Goal: Task Accomplishment & Management: Manage account settings

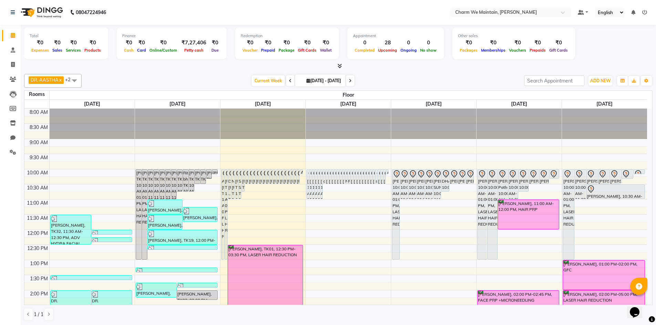
click at [644, 11] on icon at bounding box center [644, 12] width 5 height 5
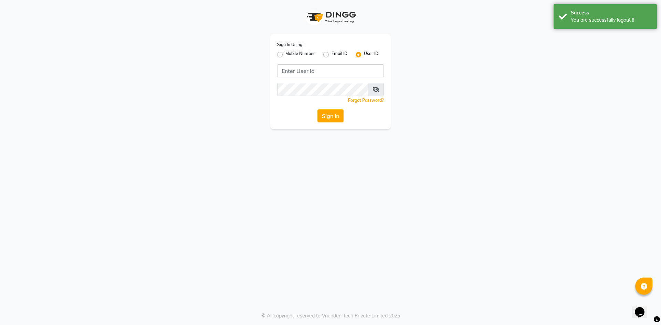
click at [286, 54] on label "Mobile Number" at bounding box center [301, 55] width 30 height 8
click at [286, 54] on input "Mobile Number" at bounding box center [288, 53] width 4 height 4
radio input "true"
radio input "false"
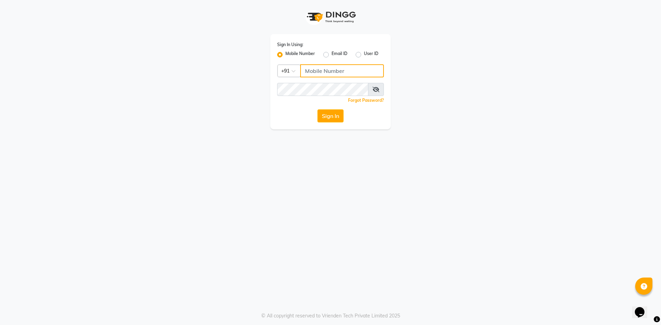
click at [325, 73] on input "Username" at bounding box center [342, 70] width 84 height 13
type input "9920462784"
click at [318, 115] on button "Sign In" at bounding box center [331, 116] width 26 height 13
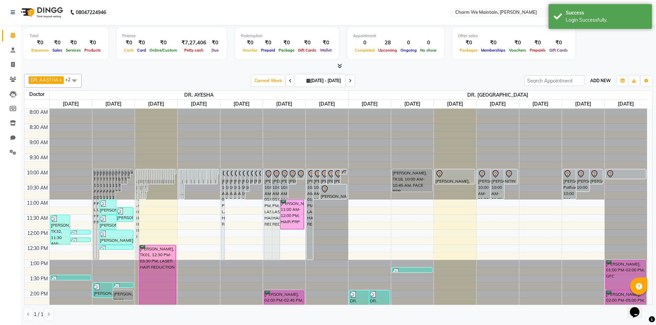
click at [604, 79] on span "ADD NEW" at bounding box center [600, 80] width 20 height 5
click at [618, 81] on button "button" at bounding box center [622, 81] width 11 height 10
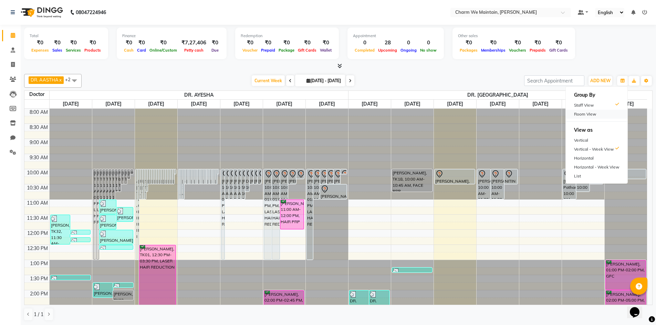
click at [590, 116] on div "Room View" at bounding box center [597, 114] width 62 height 9
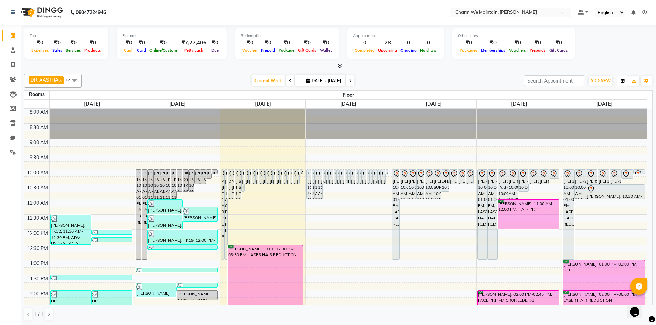
click at [622, 82] on icon "button" at bounding box center [623, 81] width 4 height 4
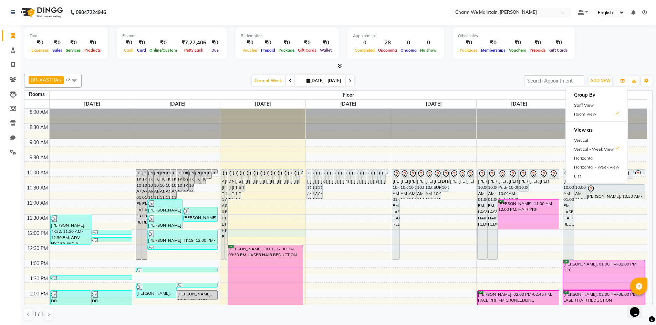
select select "tentative"
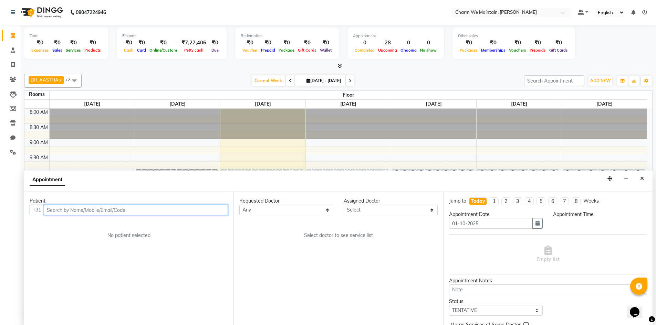
scroll to position [0, 0]
select select "720"
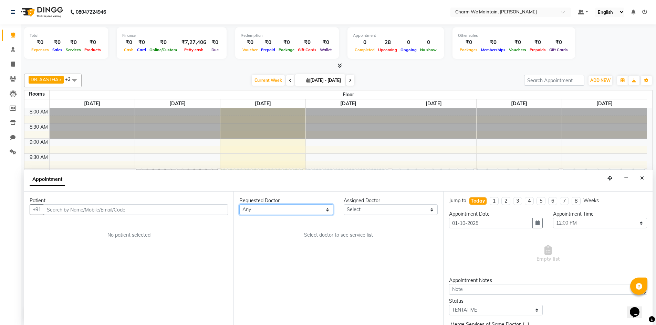
click at [309, 209] on select "Any DR. AYESHA DR. HIRALBEN" at bounding box center [286, 210] width 94 height 11
select select "86210"
click at [239, 205] on select "Any DR. AYESHA DR. HIRALBEN" at bounding box center [286, 210] width 94 height 11
select select "86210"
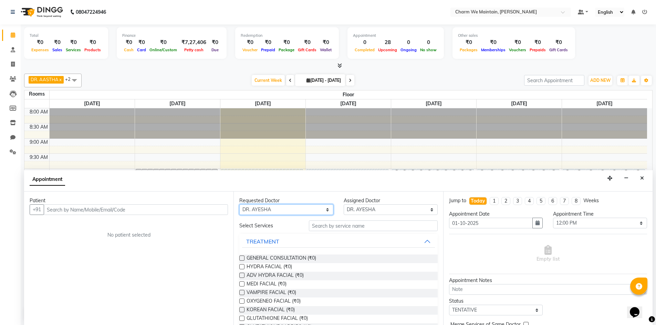
click at [290, 209] on select "Any DR. AYESHA DR. HIRALBEN" at bounding box center [286, 210] width 94 height 11
select select "null"
click at [239, 205] on select "Any DR. AYESHA DR. HIRALBEN" at bounding box center [286, 210] width 94 height 11
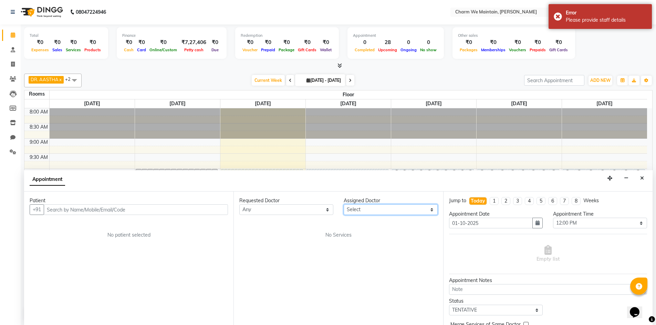
click at [375, 210] on select "Select DR. AYESHA DR. [GEOGRAPHIC_DATA]" at bounding box center [391, 210] width 94 height 11
select select "86210"
click at [344, 205] on select "Select DR. AYESHA DR. [GEOGRAPHIC_DATA]" at bounding box center [391, 210] width 94 height 11
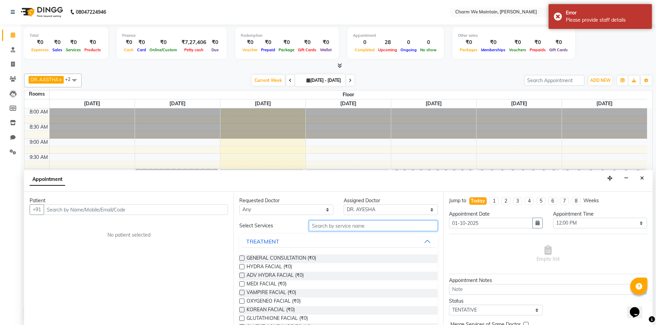
click at [336, 229] on input "text" at bounding box center [373, 226] width 129 height 11
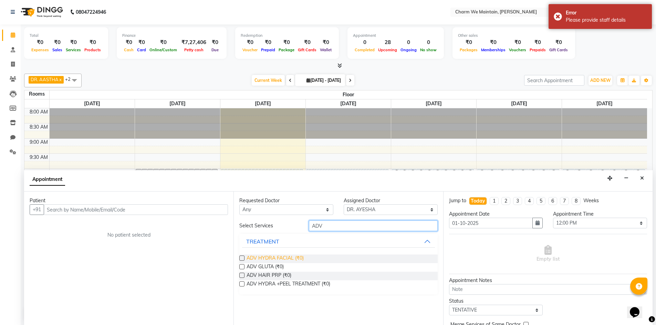
type input "ADV"
click at [276, 259] on span "ADV HYDRA FACIAL (₹0)" at bounding box center [275, 259] width 57 height 9
checkbox input "true"
select select "4343"
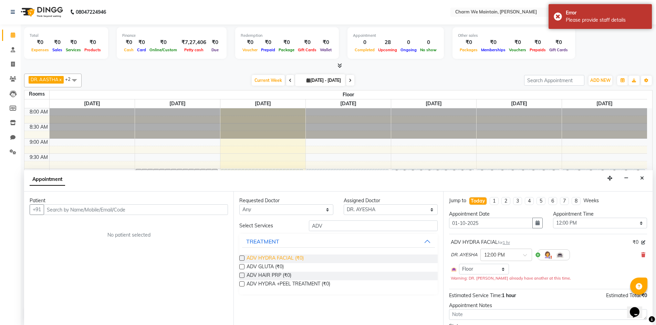
checkbox input "false"
click at [164, 209] on input "text" at bounding box center [136, 210] width 184 height 11
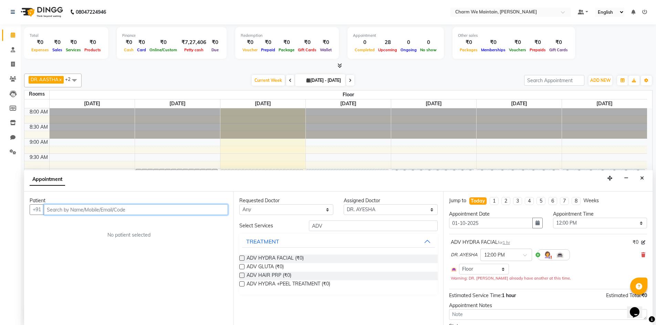
type input "B"
type input "[PERSON_NAME]"
click at [205, 210] on span "Add Patient" at bounding box center [212, 210] width 26 height 6
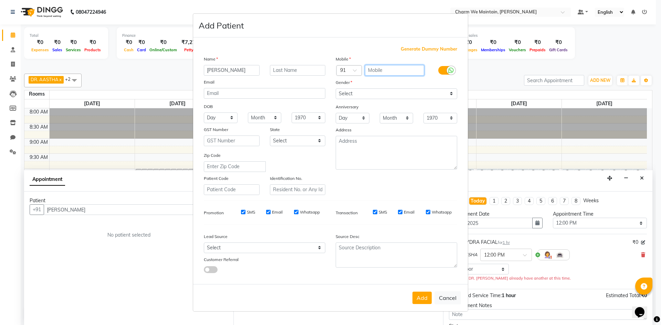
click at [389, 69] on input "text" at bounding box center [395, 70] width 60 height 11
type input "8698719226"
click at [411, 92] on select "Select Male Female Other Prefer Not To Say" at bounding box center [397, 94] width 122 height 11
select select "female"
click at [336, 89] on select "Select Male Female Other Prefer Not To Say" at bounding box center [397, 94] width 122 height 11
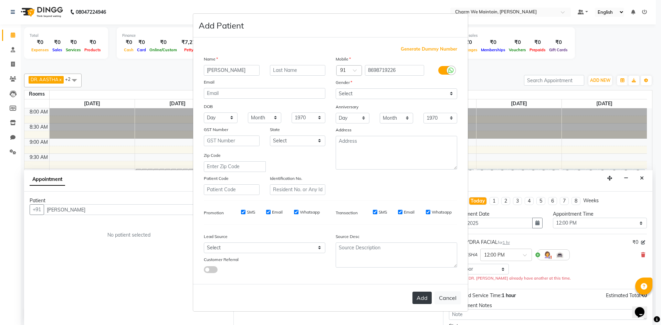
click at [420, 302] on button "Add" at bounding box center [422, 298] width 19 height 12
type input "8698719226"
select select
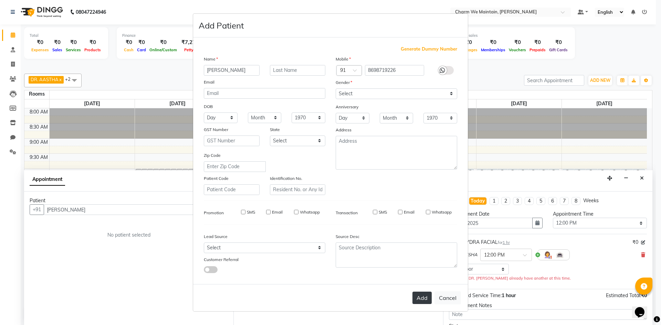
select select
checkbox input "false"
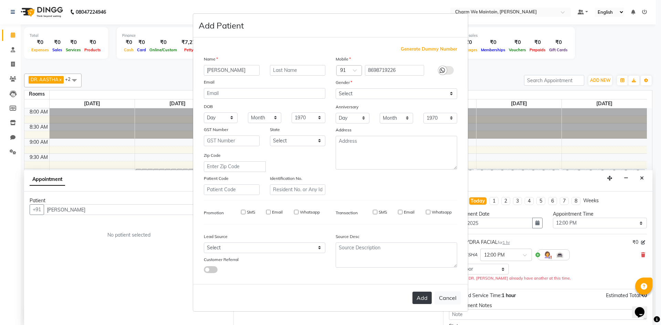
checkbox input "false"
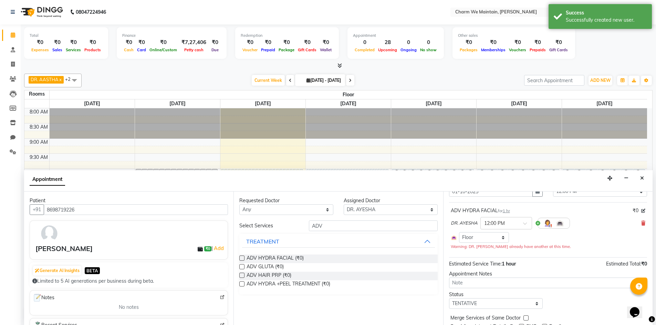
scroll to position [59, 0]
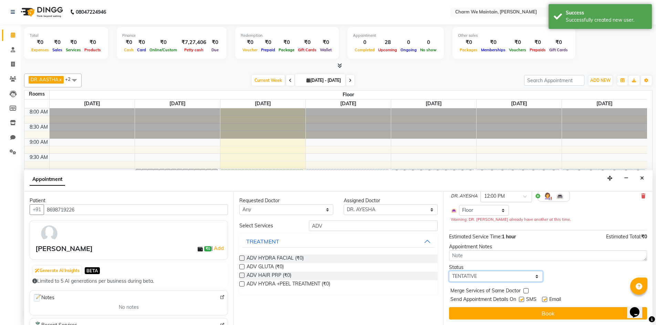
click at [486, 278] on select "Select TENTATIVE CONFIRM CHECK-IN UPCOMING" at bounding box center [496, 276] width 94 height 11
select select "confirm booking"
click at [449, 271] on select "Select TENTATIVE CONFIRM CHECK-IN UPCOMING" at bounding box center [496, 276] width 94 height 11
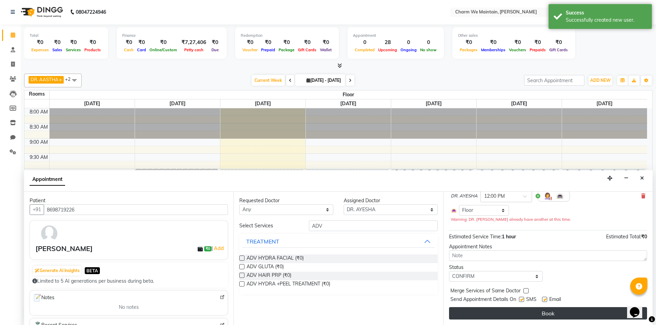
click at [578, 318] on button "Book" at bounding box center [548, 314] width 198 height 12
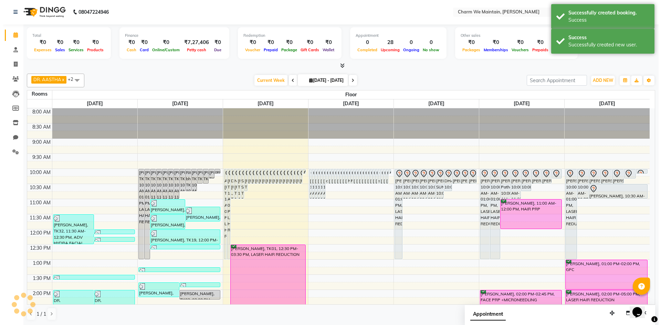
scroll to position [0, 0]
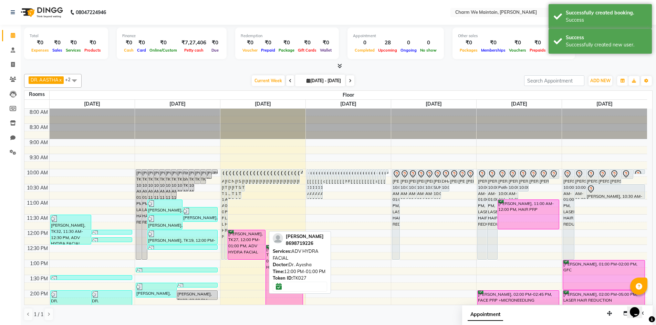
click at [254, 255] on div "[PERSON_NAME], TK27, 12:00 PM-01:00 PM, ADV HYDRA FACIAL" at bounding box center [246, 244] width 37 height 29
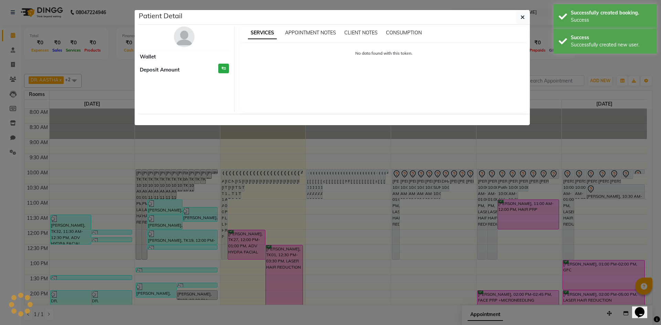
select select "6"
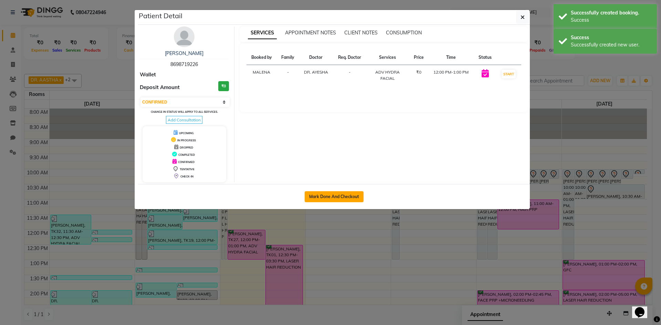
click at [328, 197] on button "Mark Done And Checkout" at bounding box center [334, 197] width 59 height 11
select select "service"
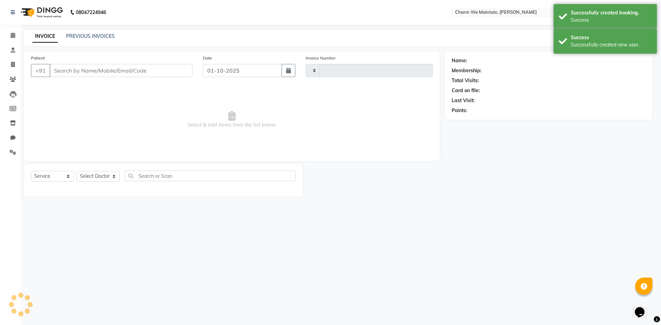
type input "0689"
select select "8618"
type input "8698719226"
select select "86210"
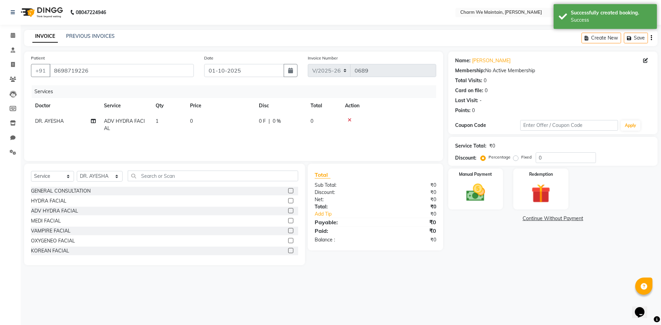
click at [212, 135] on td "0" at bounding box center [220, 125] width 69 height 23
select select "86210"
click at [237, 124] on input "0" at bounding box center [253, 123] width 61 height 11
type input "2360"
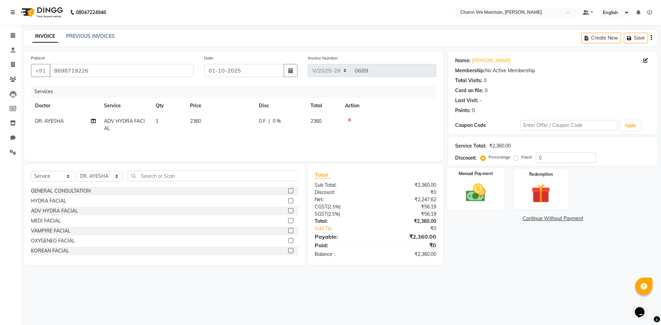
click at [475, 202] on img at bounding box center [476, 193] width 32 height 23
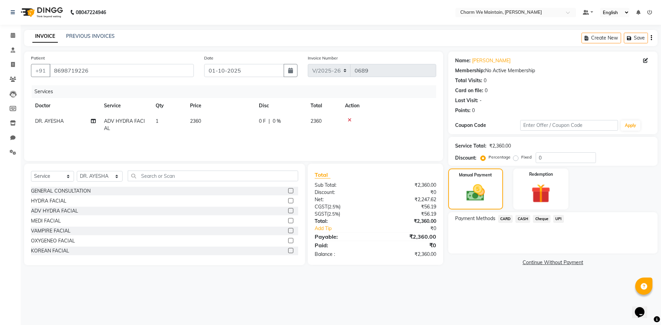
click at [559, 220] on span "UPI" at bounding box center [558, 219] width 11 height 8
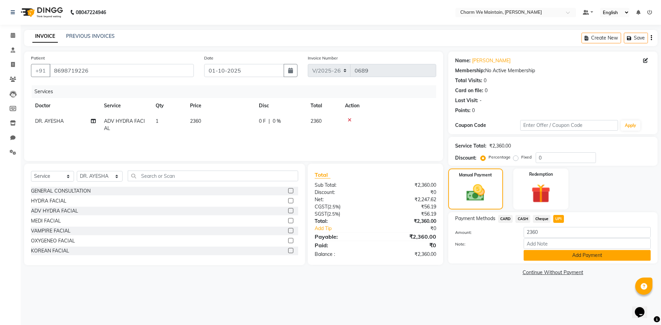
click at [559, 255] on button "Add Payment" at bounding box center [587, 255] width 127 height 11
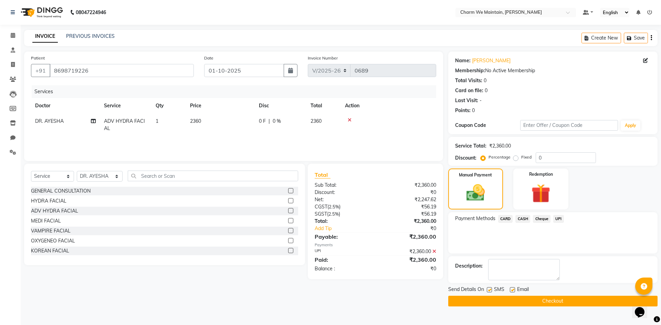
click at [550, 303] on button "Checkout" at bounding box center [552, 301] width 209 height 11
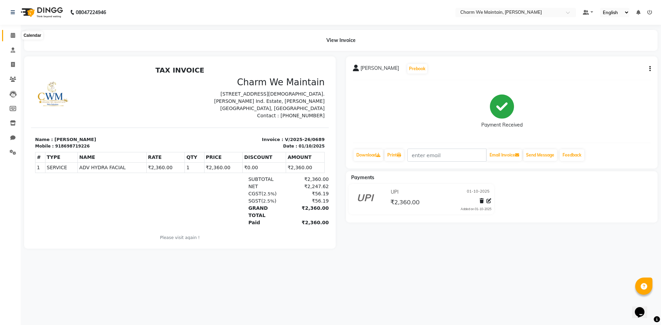
click at [15, 35] on icon at bounding box center [13, 35] width 4 height 5
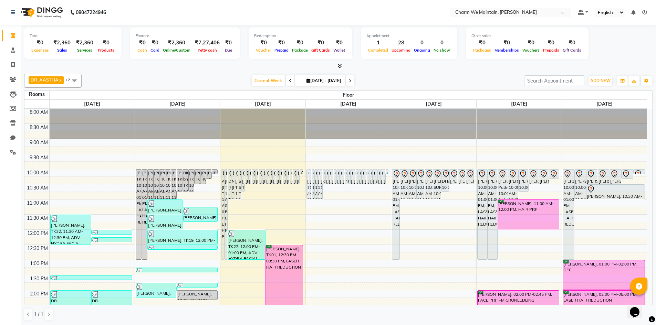
select select "tentative"
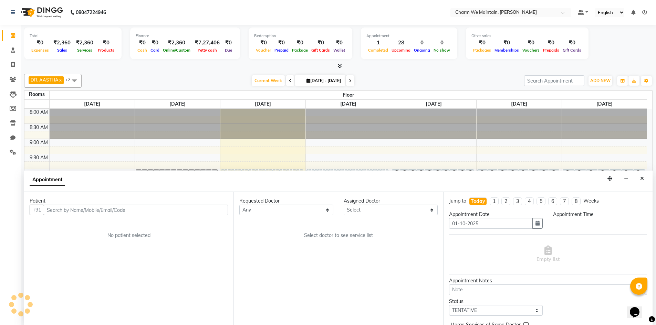
scroll to position [0, 0]
select select "705"
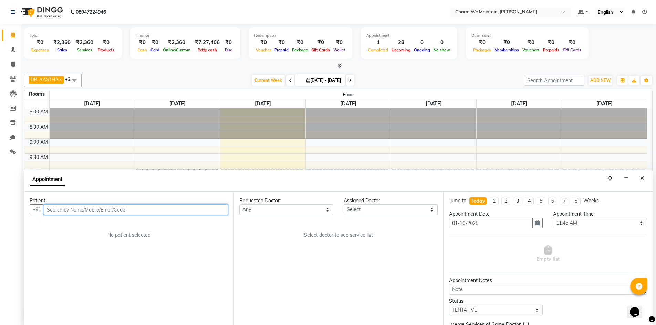
click at [152, 211] on input "text" at bounding box center [136, 210] width 184 height 11
type input "9930800770"
click at [219, 210] on span "Add Patient" at bounding box center [212, 210] width 26 height 6
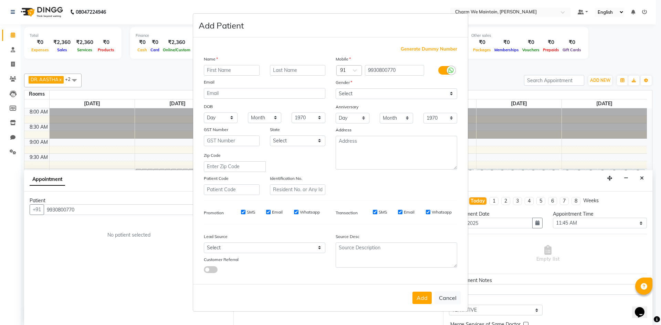
click at [254, 70] on input "text" at bounding box center [232, 70] width 56 height 11
type input "[PERSON_NAME]"
click at [300, 68] on input "text" at bounding box center [298, 70] width 56 height 11
type input "KALANIA"
click at [353, 98] on select "Select Male Female Other Prefer Not To Say" at bounding box center [397, 94] width 122 height 11
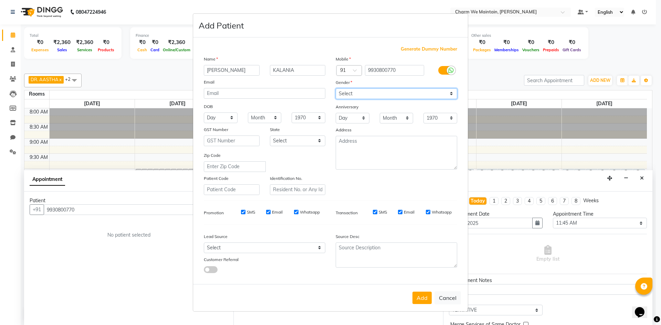
select select "female"
click at [336, 89] on select "Select Male Female Other Prefer Not To Say" at bounding box center [397, 94] width 122 height 11
click at [426, 300] on button "Add" at bounding box center [422, 298] width 19 height 12
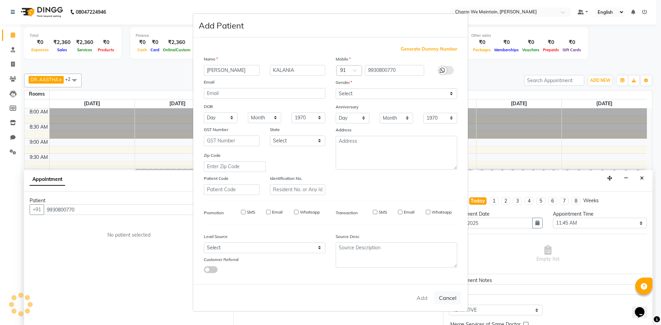
select select
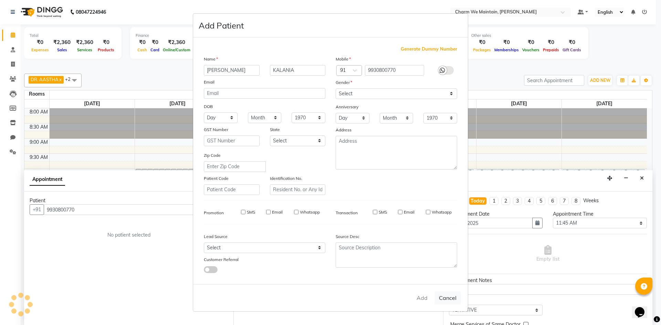
select select
checkbox input "false"
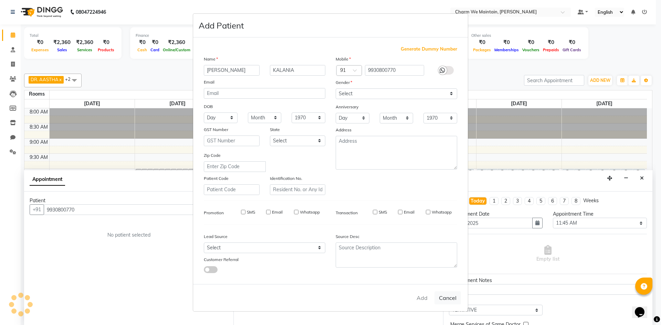
checkbox input "false"
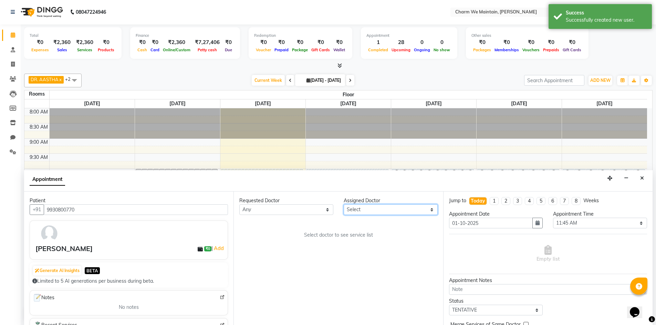
click at [377, 205] on select "Select DR. AYESHA DR. [GEOGRAPHIC_DATA]" at bounding box center [391, 210] width 94 height 11
select select "86210"
click at [344, 205] on select "Select DR. AYESHA DR. [GEOGRAPHIC_DATA]" at bounding box center [391, 210] width 94 height 11
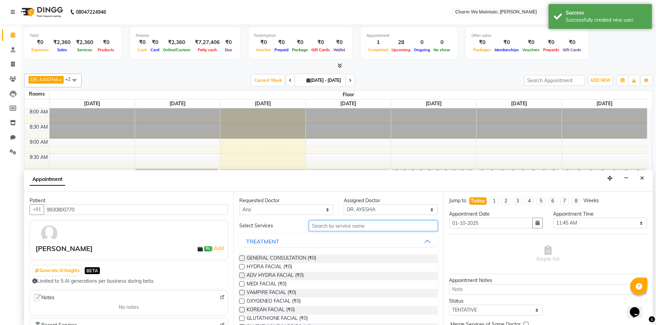
click at [363, 226] on input "text" at bounding box center [373, 226] width 129 height 11
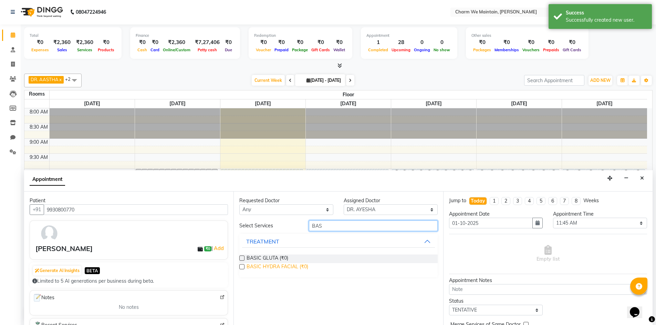
type input "BAS"
click at [288, 265] on span "BASIC HYDRA FACIAL (₹0)" at bounding box center [278, 267] width 62 height 9
checkbox input "false"
select select "4343"
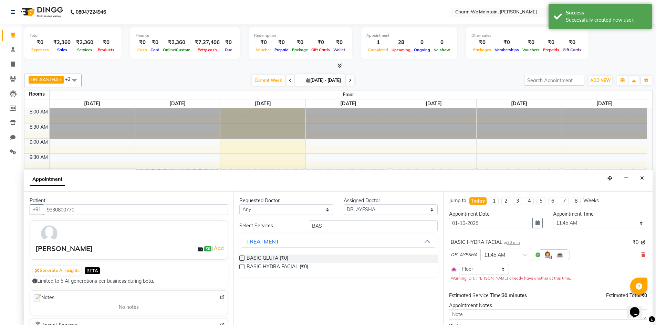
scroll to position [59, 0]
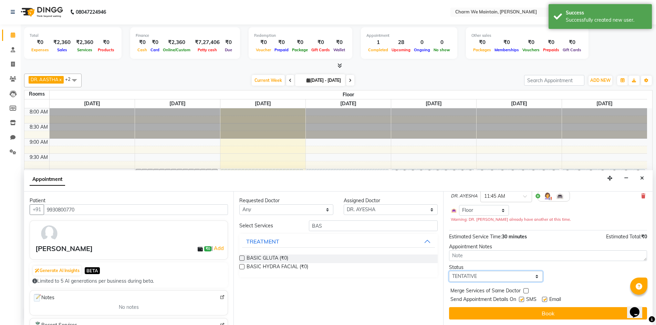
click at [489, 278] on select "Select TENTATIVE CONFIRM CHECK-IN UPCOMING" at bounding box center [496, 276] width 94 height 11
select select "confirm booking"
click at [449, 271] on select "Select TENTATIVE CONFIRM CHECK-IN UPCOMING" at bounding box center [496, 276] width 94 height 11
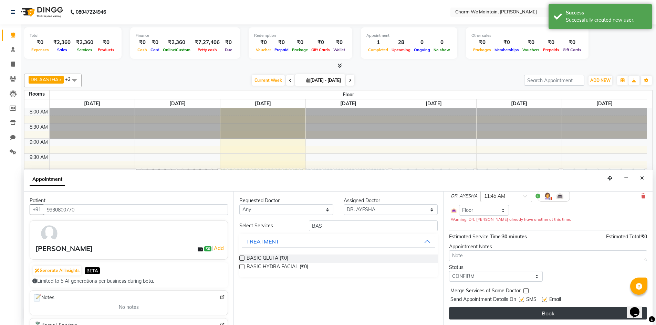
click at [539, 312] on button "Book" at bounding box center [548, 314] width 198 height 12
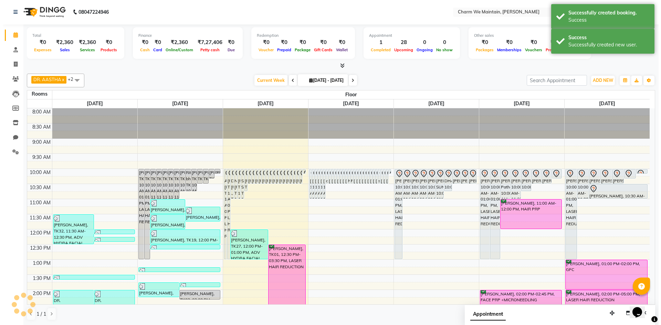
scroll to position [0, 0]
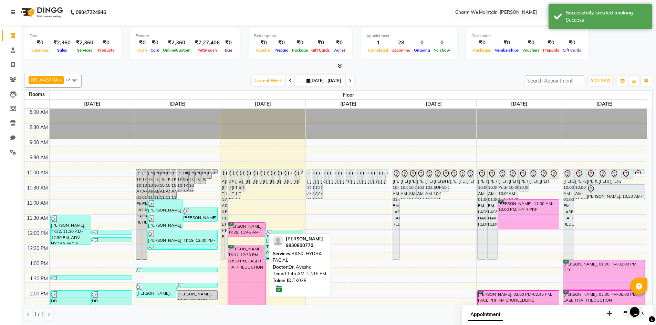
click at [259, 229] on div "[PERSON_NAME], TK28, 11:45 AM-12:15 PM, BASIC HYDRA FACIAL" at bounding box center [246, 230] width 37 height 14
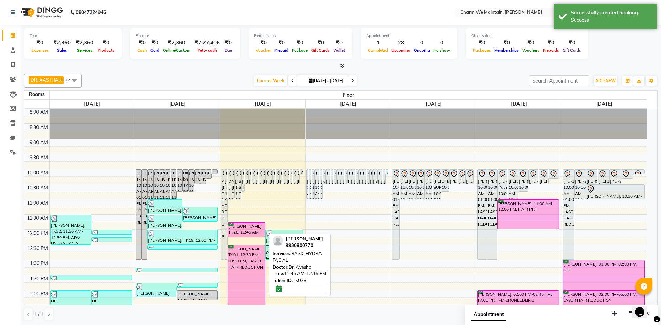
select select "6"
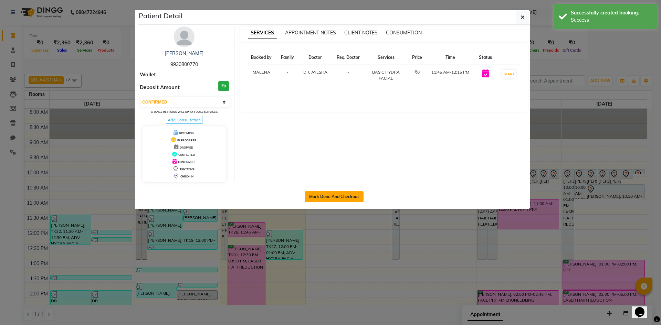
click at [331, 199] on button "Mark Done And Checkout" at bounding box center [334, 197] width 59 height 11
select select "service"
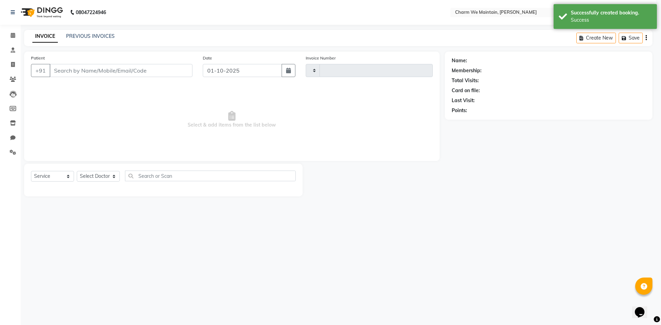
type input "0690"
select select "8618"
type input "9930800770"
select select "86210"
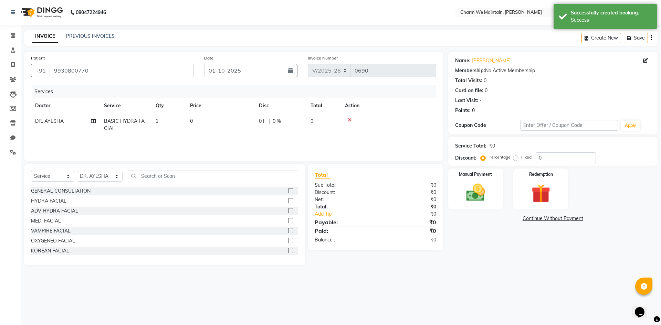
click at [196, 126] on td "0" at bounding box center [220, 125] width 69 height 23
select select "86210"
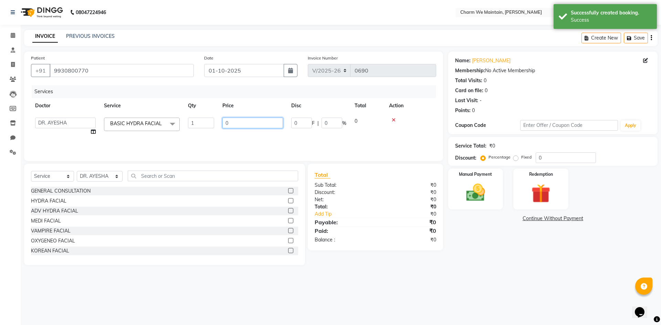
click at [237, 126] on input "0" at bounding box center [253, 123] width 61 height 11
type input "1050"
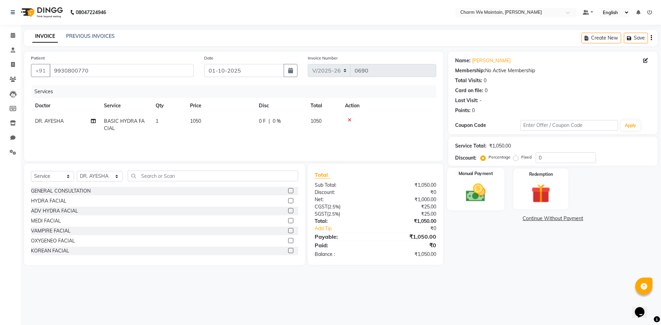
click at [485, 192] on img at bounding box center [476, 193] width 32 height 23
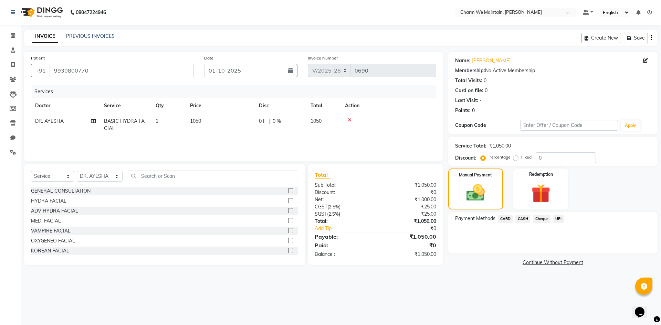
click at [524, 221] on span "CASH" at bounding box center [523, 219] width 15 height 8
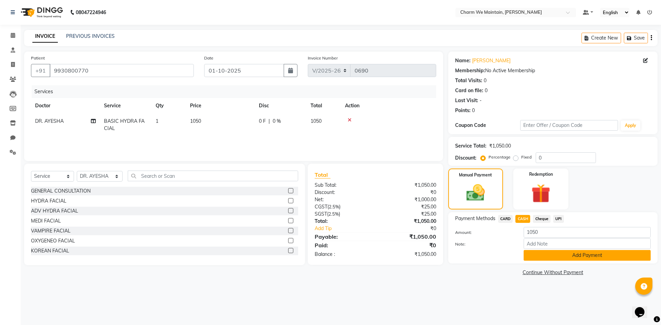
click at [561, 261] on button "Add Payment" at bounding box center [587, 255] width 127 height 11
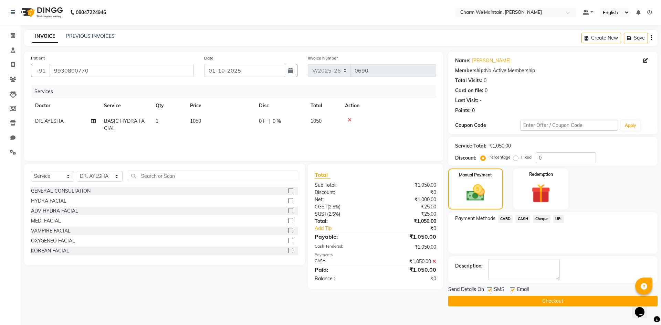
click at [552, 300] on button "Checkout" at bounding box center [552, 301] width 209 height 11
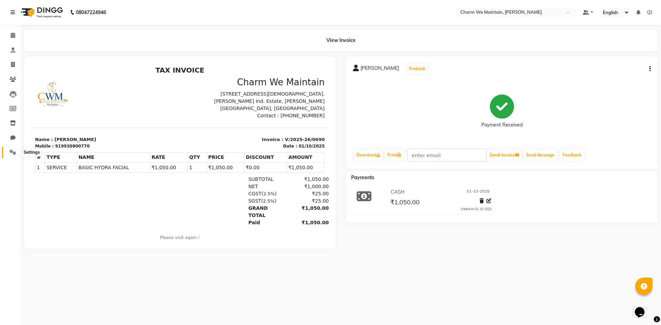
click at [9, 149] on span at bounding box center [13, 153] width 12 height 8
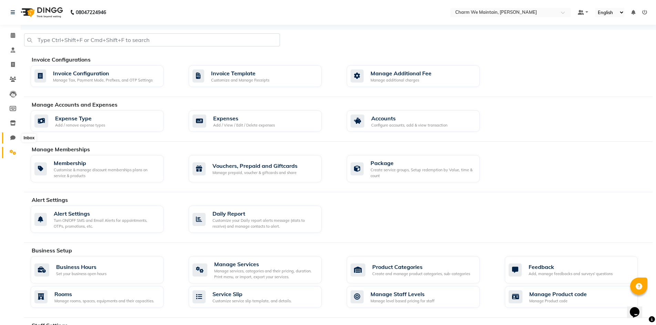
click at [12, 136] on icon at bounding box center [12, 137] width 5 height 5
select select "100"
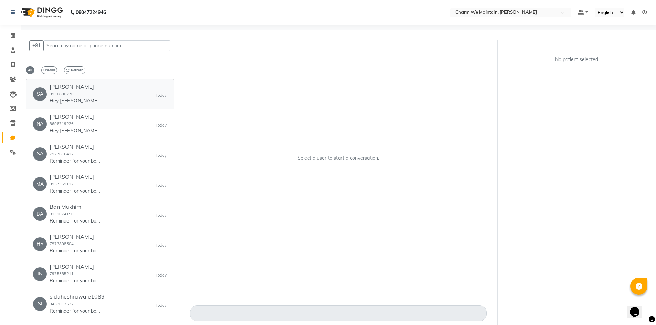
click at [71, 99] on p "Hey [PERSON_NAME], 😊 Just a quick reminder—your appointment at Charm We Maintai…" at bounding box center [76, 100] width 52 height 7
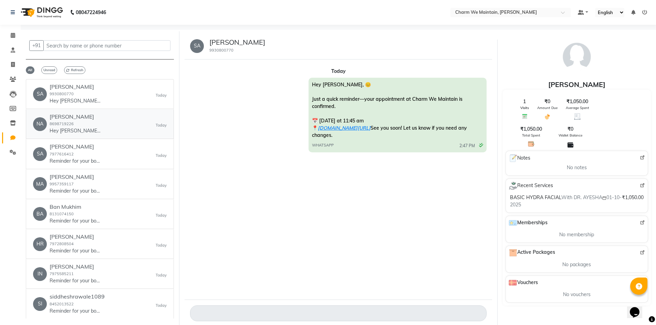
click at [72, 122] on small "8698719226" at bounding box center [62, 124] width 24 height 5
click at [83, 152] on div "Saloni Shetty 7977616412 Reminder for your booking for FACE TREATMENT at Charm …" at bounding box center [76, 154] width 52 height 21
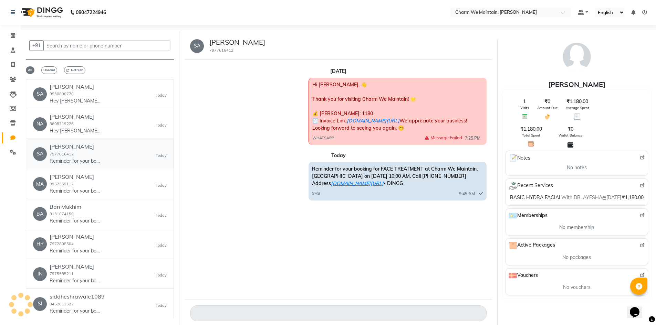
click at [83, 152] on div "Saloni Shetty 7977616412 Reminder for your booking for FACE TREATMENT at Charm …" at bounding box center [76, 154] width 52 height 21
click at [76, 179] on h6 "[PERSON_NAME]" at bounding box center [76, 177] width 52 height 7
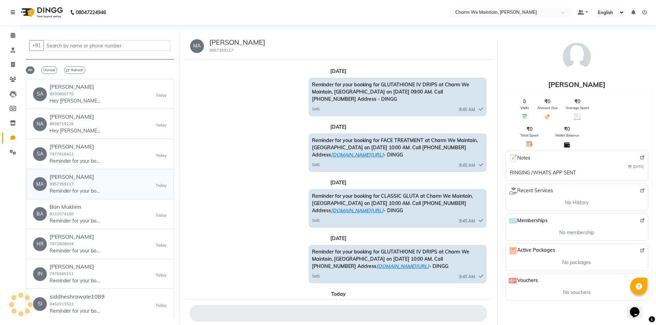
scroll to position [41, 0]
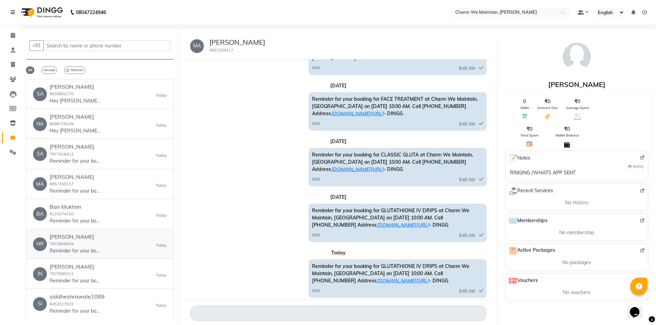
click at [103, 237] on div "HR Hrishikesh Jadhav 7972808504 Reminder for your booking for GFC at Charm We M…" at bounding box center [100, 244] width 134 height 21
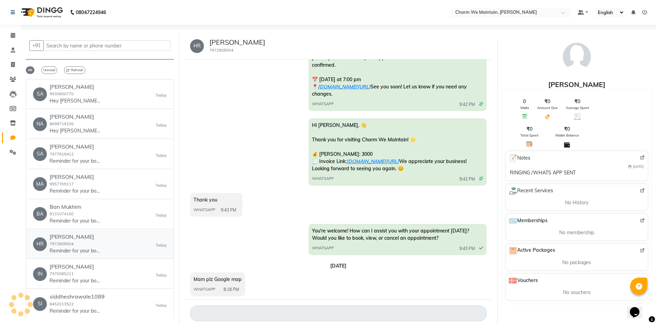
scroll to position [631, 0]
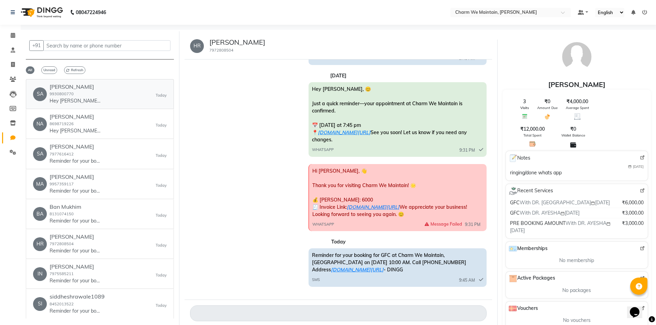
click at [95, 97] on div "SAMEENA KALANIA 9930800770 Hey SAMEENA, 😊 Just a quick reminder—your appointmen…" at bounding box center [76, 94] width 52 height 21
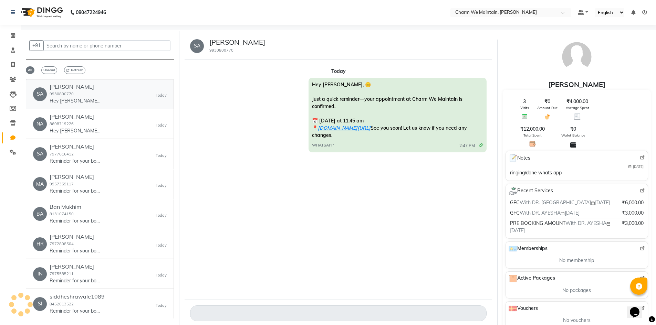
scroll to position [0, 0]
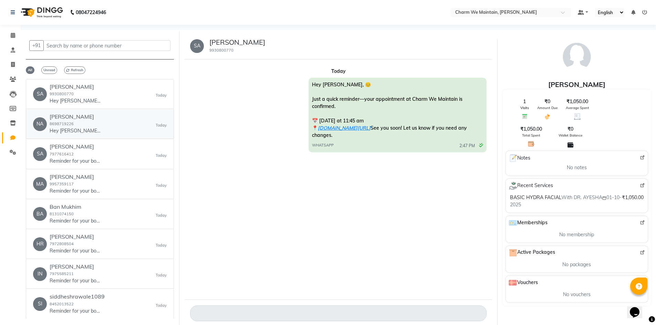
click at [95, 126] on div "NABIHA MEMON 8698719226 Hey NABIHA MEMON, 😊 Just a quick reminder—your appointm…" at bounding box center [76, 124] width 52 height 21
click at [80, 180] on div "MADHU SINHA 9957359117 Reminder for your booking for GLUTATHIONE IV DRIPS at Ch…" at bounding box center [76, 184] width 52 height 21
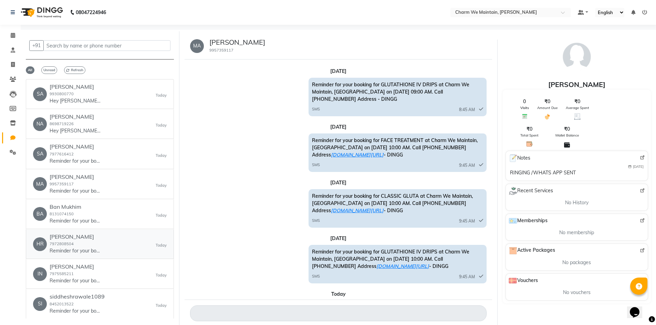
click at [102, 237] on div "HR Hrishikesh Jadhav 7972808504 Reminder for your booking for GFC at Charm We M…" at bounding box center [100, 244] width 134 height 21
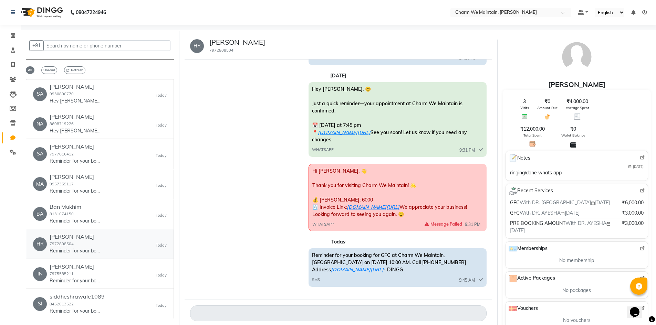
scroll to position [642, 0]
click at [61, 269] on h6 "[PERSON_NAME]" at bounding box center [76, 267] width 52 height 7
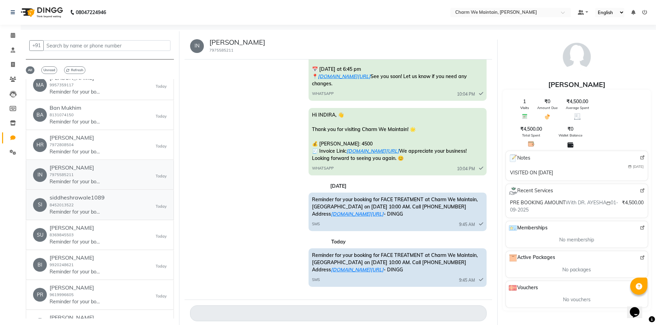
scroll to position [100, 0]
click at [64, 196] on h6 "siddheshrawale1089" at bounding box center [77, 197] width 55 height 7
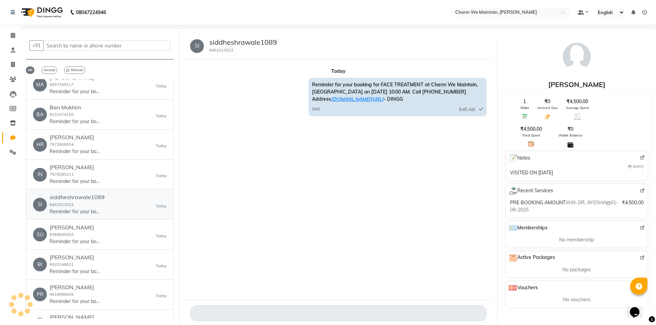
scroll to position [0, 0]
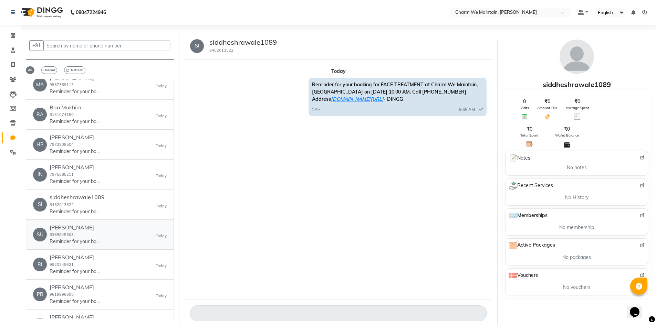
click at [68, 229] on h6 "[PERSON_NAME]" at bounding box center [76, 228] width 52 height 7
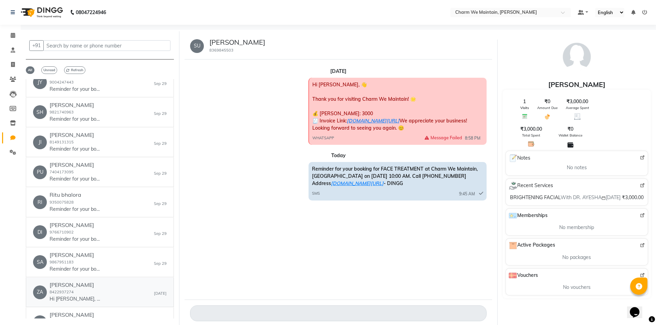
scroll to position [2791, 0]
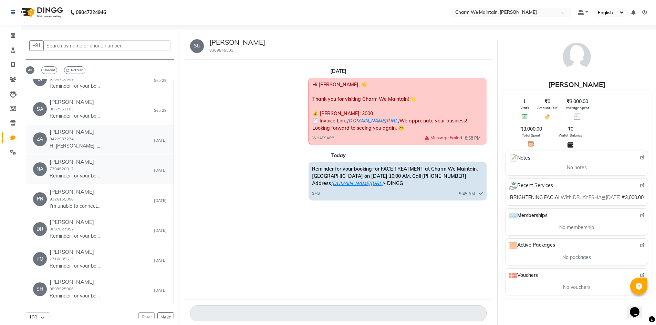
click at [82, 138] on link "ZA Zainab Shaikh 8422937274 Hi Zainab, ✨ Just a quick confirmation—your Charm W…" at bounding box center [100, 140] width 148 height 30
click at [82, 159] on h6 "[PERSON_NAME]" at bounding box center [76, 162] width 52 height 7
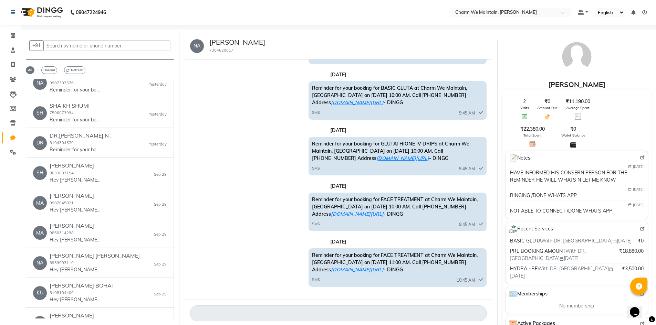
scroll to position [1879, 0]
click at [64, 111] on small "7506073994" at bounding box center [62, 113] width 24 height 5
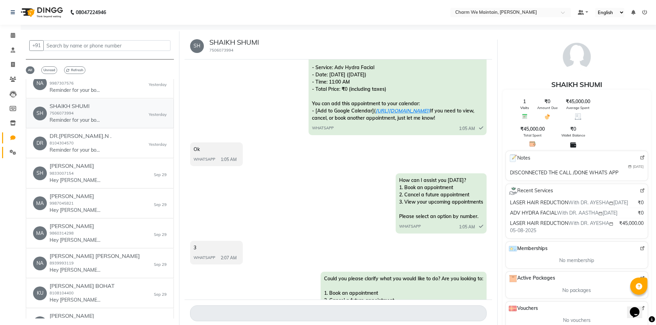
scroll to position [1221, 0]
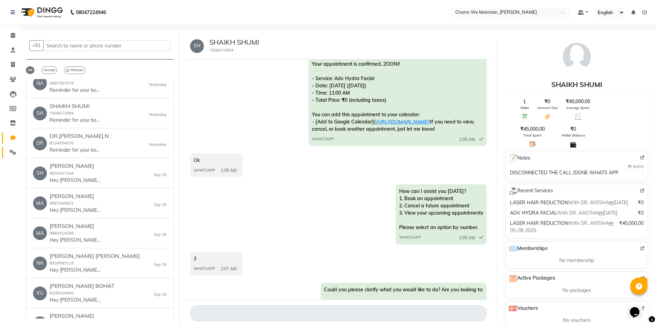
click at [10, 150] on icon at bounding box center [13, 152] width 7 height 5
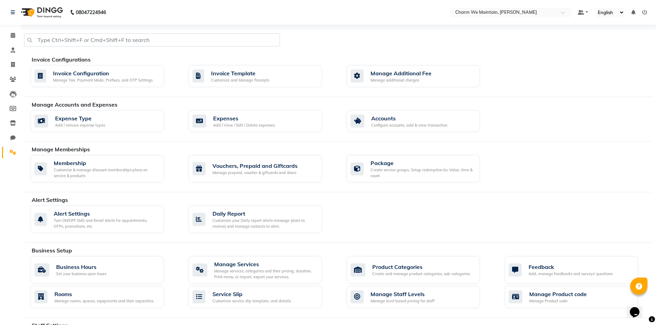
click at [9, 148] on link "Settings" at bounding box center [10, 152] width 17 height 11
click at [11, 35] on icon at bounding box center [13, 35] width 4 height 5
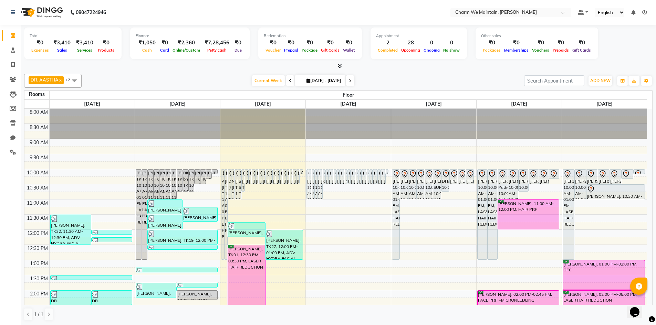
scroll to position [103, 0]
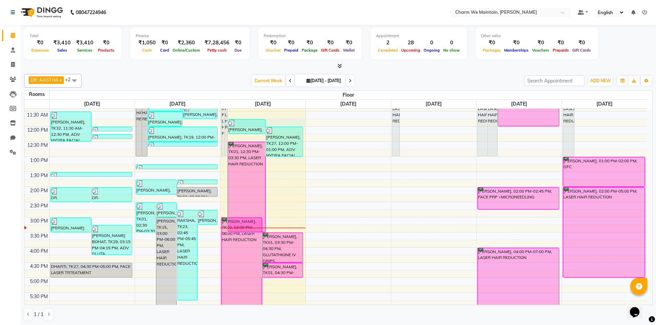
click at [284, 122] on div "8:00 AM 8:30 AM 9:00 AM 9:30 AM 10:00 AM 10:30 AM 11:00 AM 11:30 AM 12:00 PM 12…" at bounding box center [335, 233] width 623 height 454
select select "705"
select select "tentative"
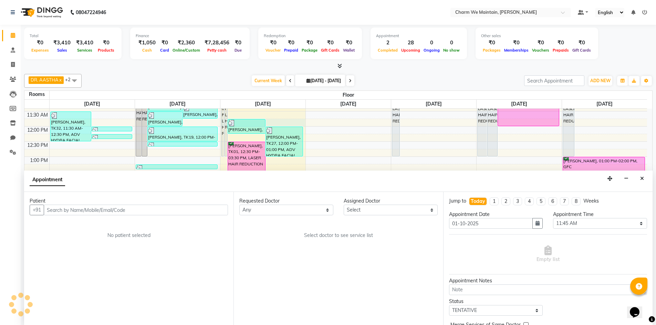
scroll to position [0, 0]
click at [153, 211] on input "text" at bounding box center [136, 210] width 184 height 11
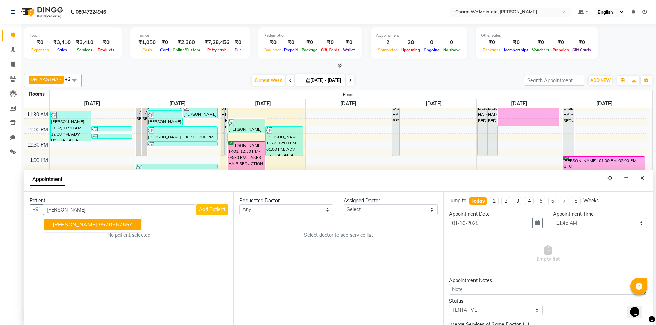
click at [107, 227] on ngb-highlight "9570567654" at bounding box center [116, 224] width 34 height 7
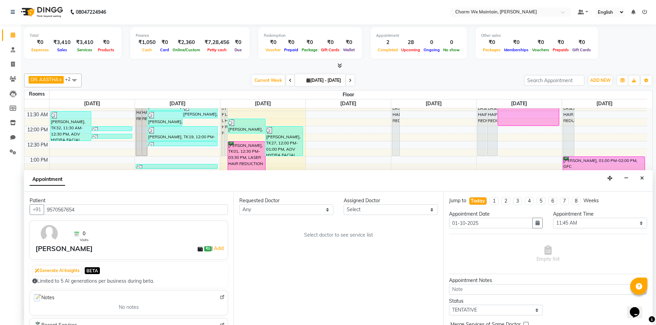
type input "9570567654"
click at [376, 209] on select "Select DR. AYESHA DR. [GEOGRAPHIC_DATA]" at bounding box center [391, 210] width 94 height 11
select select "86210"
click at [344, 205] on select "Select DR. AYESHA DR. [GEOGRAPHIC_DATA]" at bounding box center [391, 210] width 94 height 11
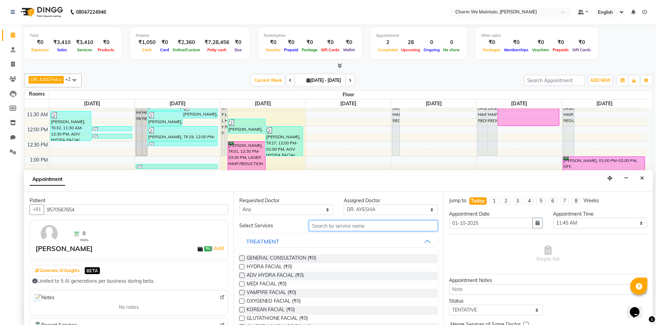
click at [371, 227] on input "text" at bounding box center [373, 226] width 129 height 11
type input "FACE"
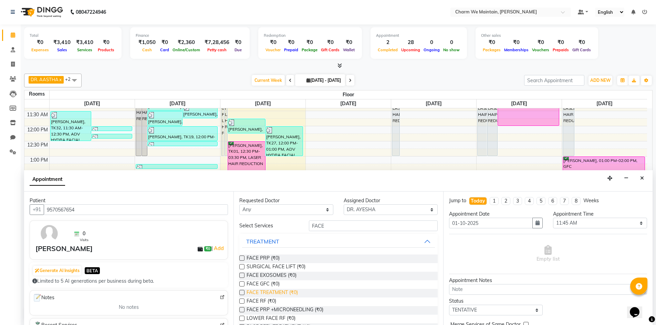
click at [273, 292] on span "FACE TREATMENT (₹0)" at bounding box center [272, 293] width 51 height 9
checkbox input "true"
select select "4343"
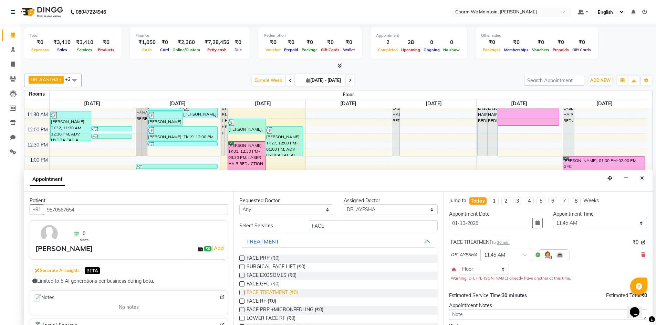
checkbox input "false"
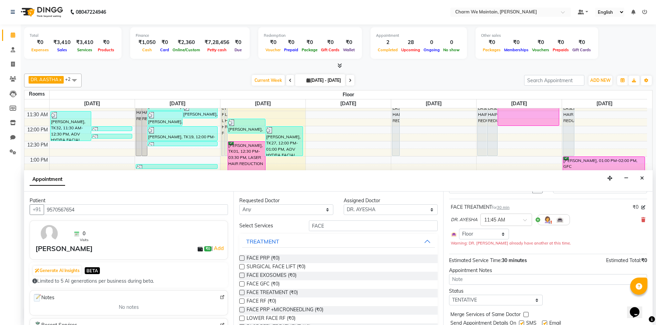
scroll to position [59, 0]
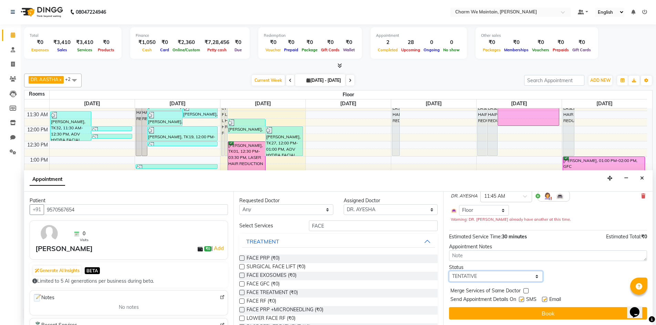
drag, startPoint x: 524, startPoint y: 282, endPoint x: 520, endPoint y: 275, distance: 7.9
click at [524, 282] on select "Select TENTATIVE CONFIRM CHECK-IN UPCOMING" at bounding box center [496, 276] width 94 height 11
select select "confirm booking"
click at [449, 271] on select "Select TENTATIVE CONFIRM CHECK-IN UPCOMING" at bounding box center [496, 276] width 94 height 11
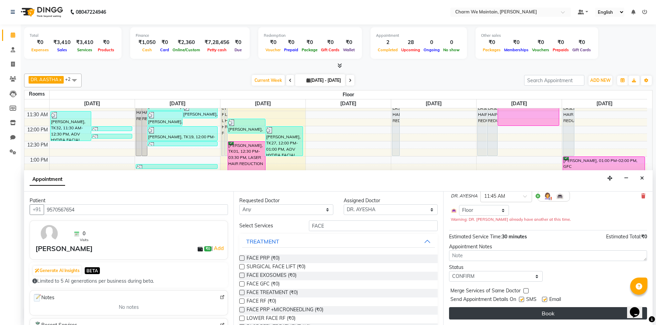
click at [577, 318] on button "Book" at bounding box center [548, 314] width 198 height 12
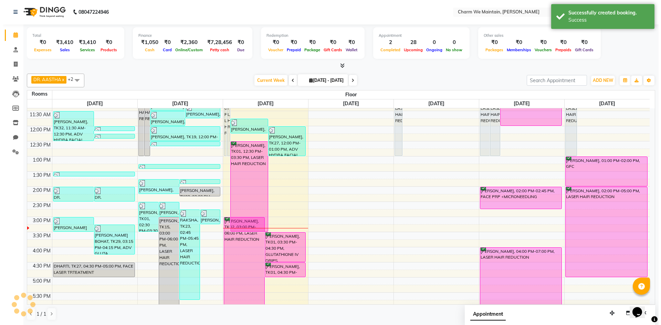
scroll to position [0, 0]
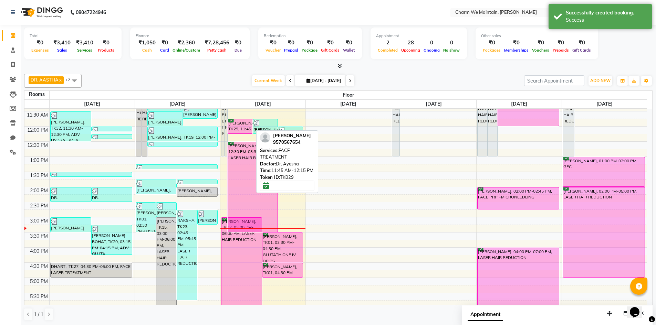
click at [238, 130] on div "[PERSON_NAME], TK29, 11:45 AM-12:15 PM, FACE TREATMENT" at bounding box center [240, 127] width 24 height 14
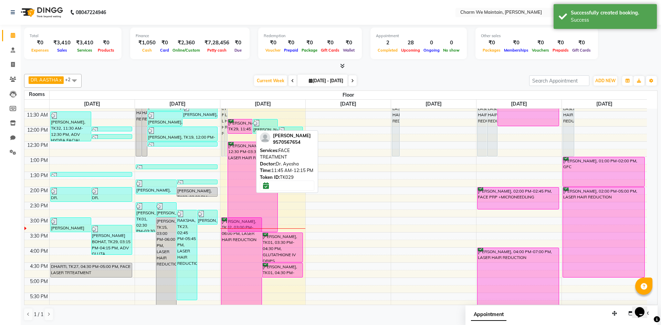
select select "6"
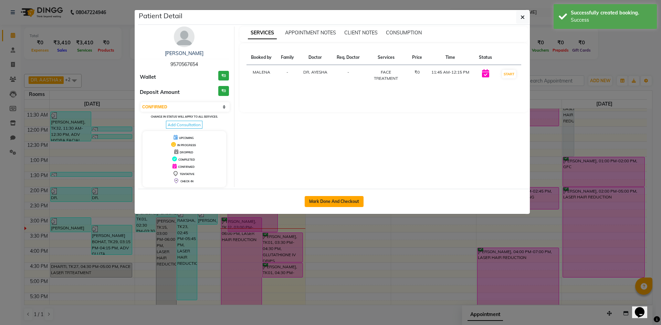
click at [361, 199] on button "Mark Done And Checkout" at bounding box center [334, 201] width 59 height 11
select select "8618"
select select "service"
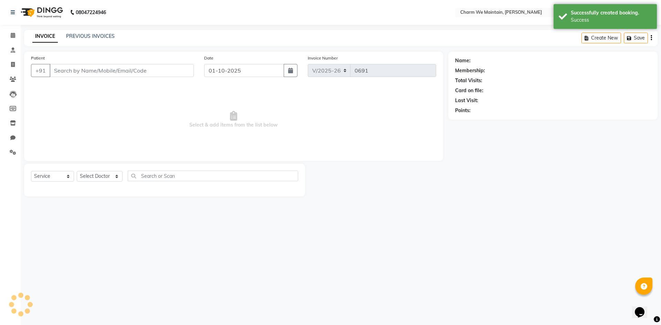
type input "9570567654"
select select "86210"
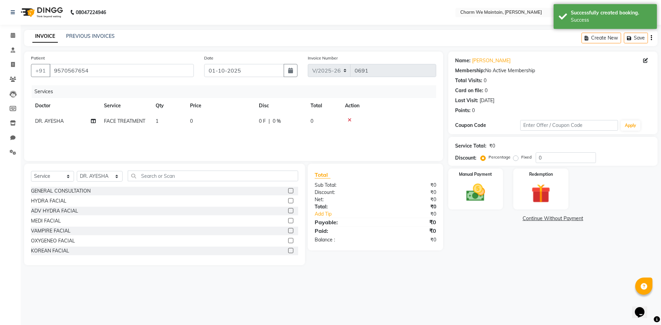
click at [214, 120] on td "0" at bounding box center [220, 121] width 69 height 15
select select "86210"
click at [238, 122] on input "0" at bounding box center [253, 123] width 61 height 11
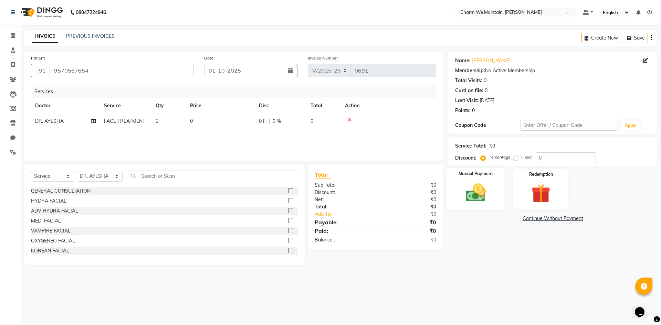
click at [479, 195] on img at bounding box center [476, 193] width 32 height 23
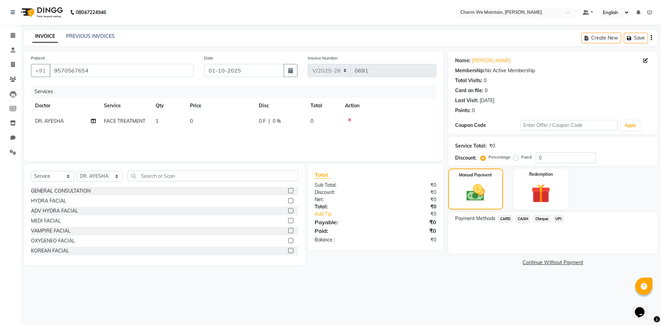
click at [558, 218] on span "UPI" at bounding box center [558, 219] width 11 height 8
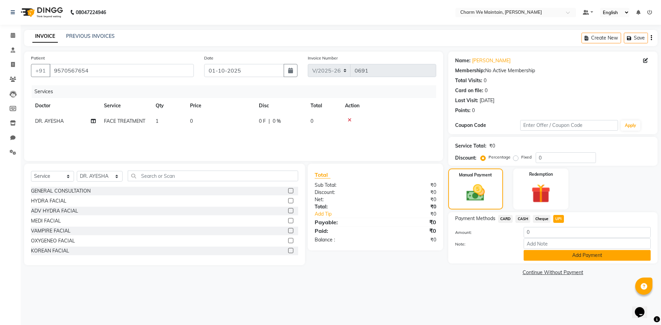
click at [576, 256] on button "Add Payment" at bounding box center [587, 255] width 127 height 11
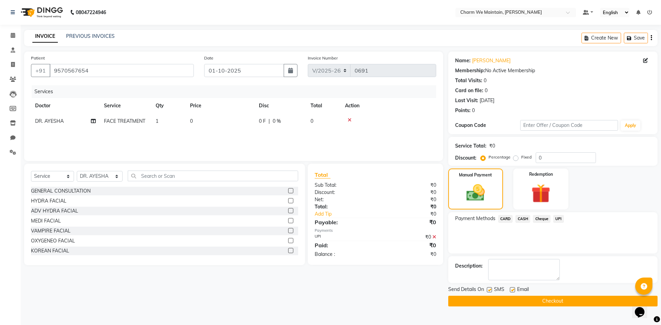
click at [567, 304] on button "Checkout" at bounding box center [552, 301] width 209 height 11
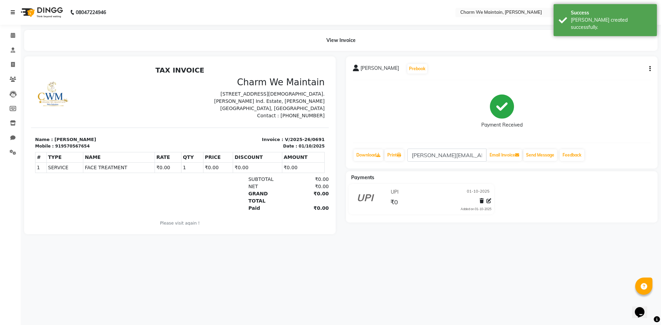
click at [11, 14] on icon at bounding box center [13, 12] width 4 height 5
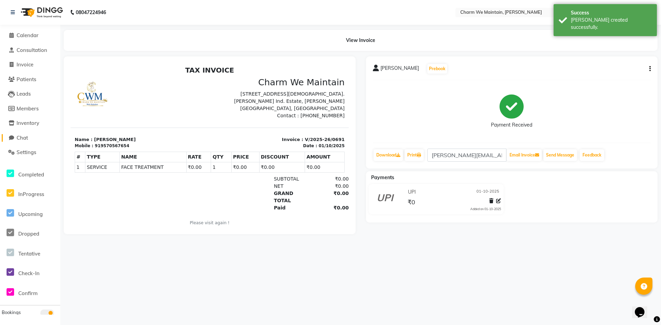
click at [24, 137] on span "Chat" at bounding box center [22, 138] width 11 height 7
select select "100"
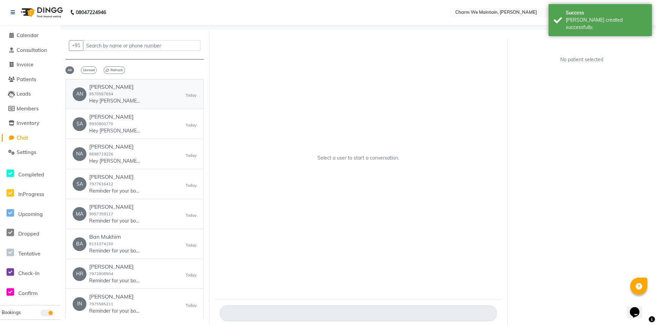
click at [156, 92] on div "AN [PERSON_NAME] 9570567654 Hey [PERSON_NAME], 😊 Just a quick reminder—your app…" at bounding box center [135, 94] width 124 height 21
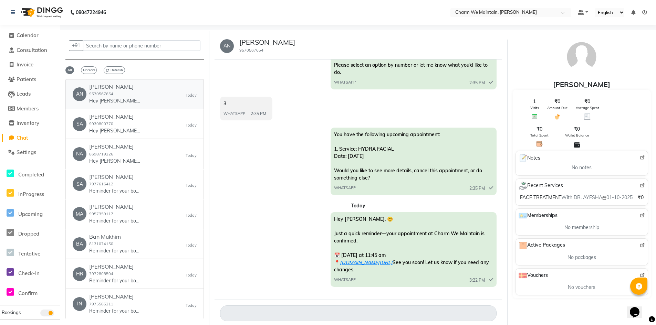
scroll to position [1946, 0]
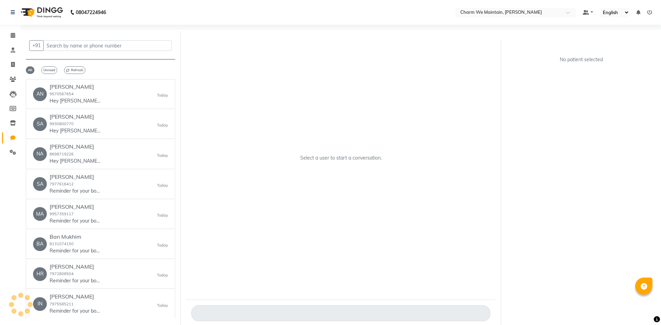
select select "100"
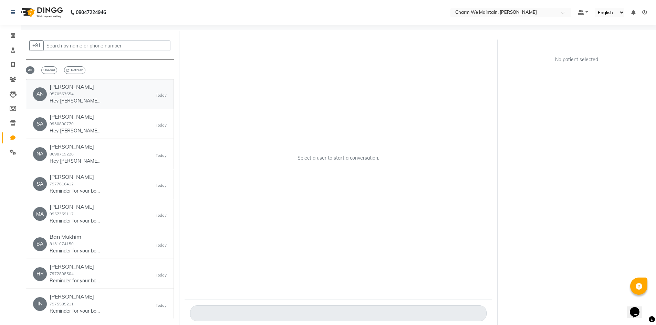
click at [140, 95] on div "AN [PERSON_NAME] 9570567654 Hey [PERSON_NAME], 😊 Just a quick reminder—your app…" at bounding box center [100, 94] width 134 height 21
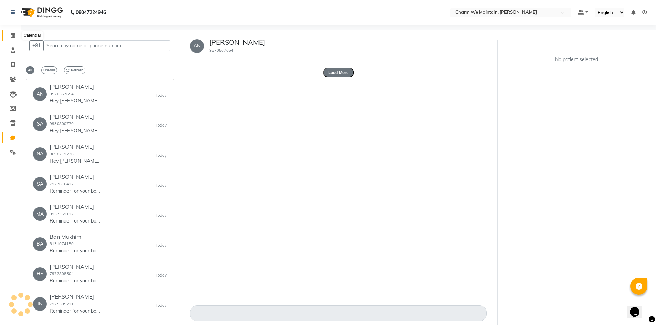
click at [14, 35] on icon at bounding box center [13, 35] width 4 height 5
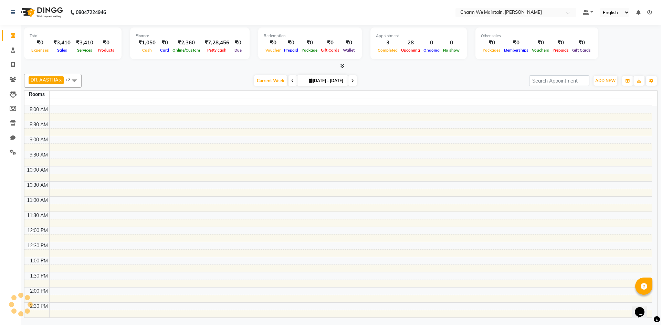
click at [10, 11] on div "08047224946" at bounding box center [59, 12] width 106 height 19
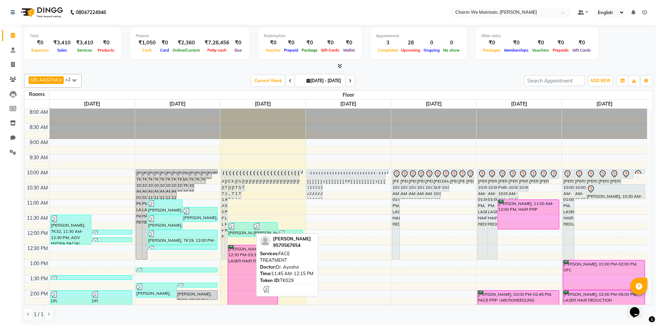
click at [235, 232] on div "[PERSON_NAME], TK29, 11:45 AM-12:15 PM, FACE TREATMENT" at bounding box center [240, 230] width 24 height 14
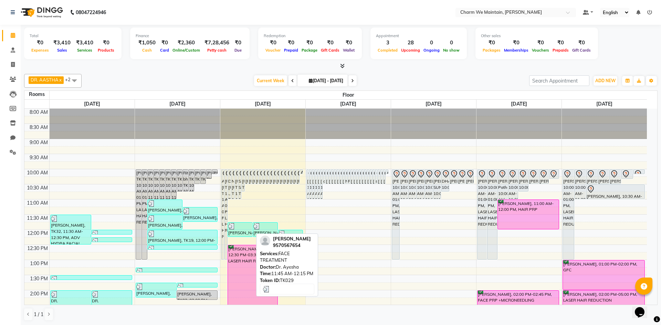
select select "3"
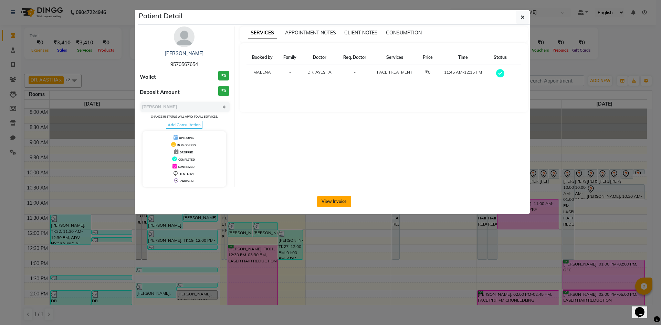
click at [335, 196] on button "View Invoice" at bounding box center [334, 201] width 34 height 11
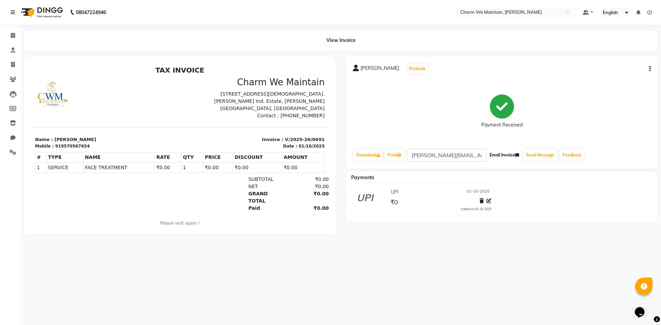
click at [503, 153] on button "Email Invoice" at bounding box center [504, 155] width 35 height 12
click at [367, 158] on link "Download" at bounding box center [369, 155] width 30 height 12
drag, startPoint x: 83, startPoint y: 146, endPoint x: 56, endPoint y: 147, distance: 26.9
click at [56, 147] on div "Mobile : 919570567654" at bounding box center [105, 146] width 141 height 6
click at [98, 146] on div "Mobile : 919570567654" at bounding box center [105, 146] width 141 height 6
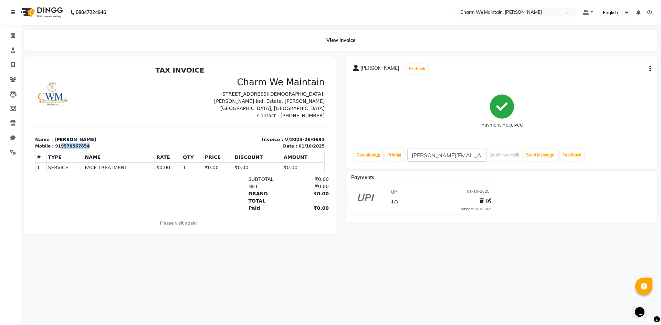
drag, startPoint x: 87, startPoint y: 146, endPoint x: 58, endPoint y: 147, distance: 29.3
click at [58, 147] on div "Mobile : 919570567654" at bounding box center [105, 146] width 141 height 6
copy div "9570567654"
click at [11, 36] on icon at bounding box center [13, 35] width 4 height 5
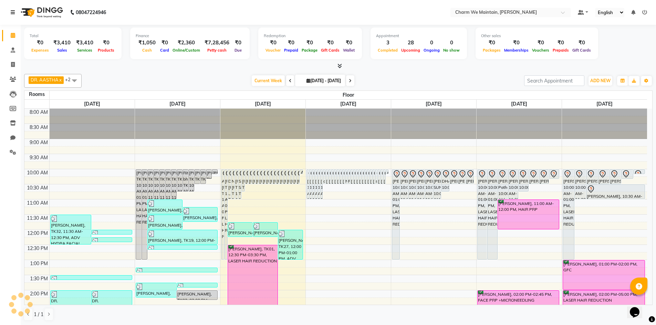
click at [14, 11] on icon at bounding box center [13, 12] width 4 height 5
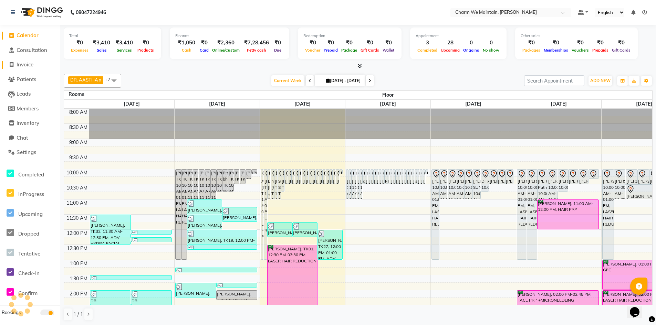
click at [21, 68] on span "Invoice" at bounding box center [25, 64] width 17 height 7
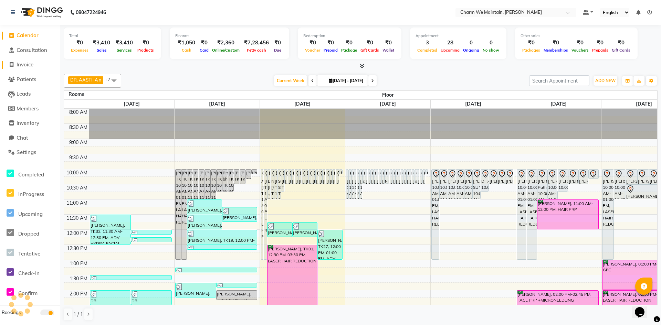
select select "8618"
select select "service"
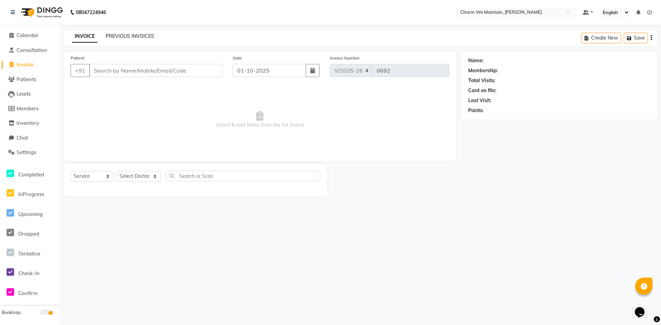
click at [144, 35] on link "PREVIOUS INVOICES" at bounding box center [130, 36] width 49 height 6
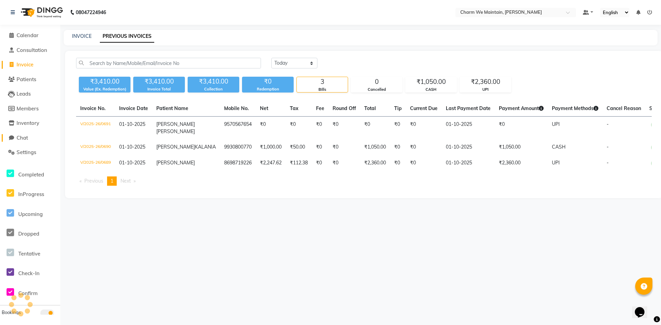
click at [20, 137] on span "Chat" at bounding box center [22, 138] width 11 height 7
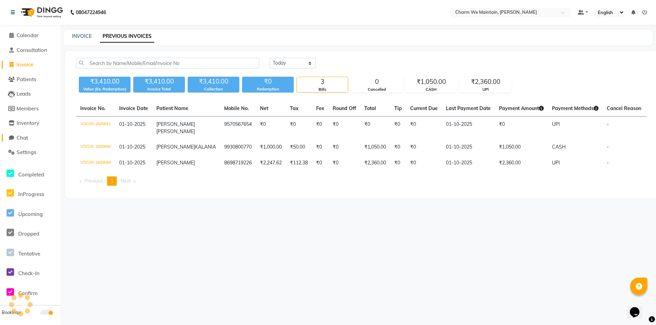
select select "100"
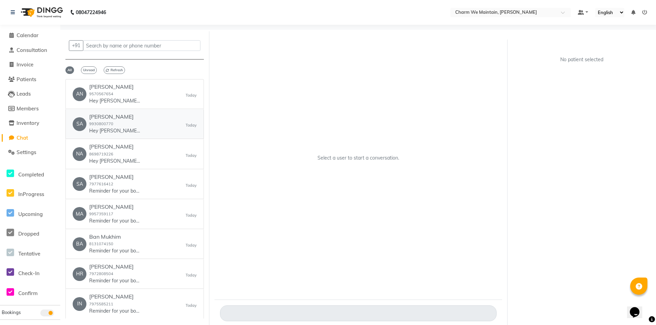
click at [166, 130] on div "SA [PERSON_NAME] 9930800770 Hey [PERSON_NAME], 😊 Just a quick reminder—your app…" at bounding box center [135, 124] width 124 height 21
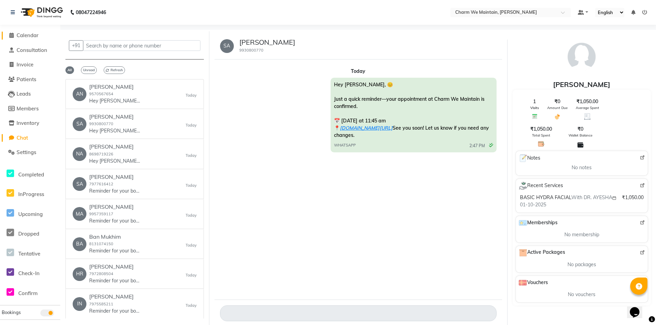
click at [30, 34] on span "Calendar" at bounding box center [28, 35] width 22 height 7
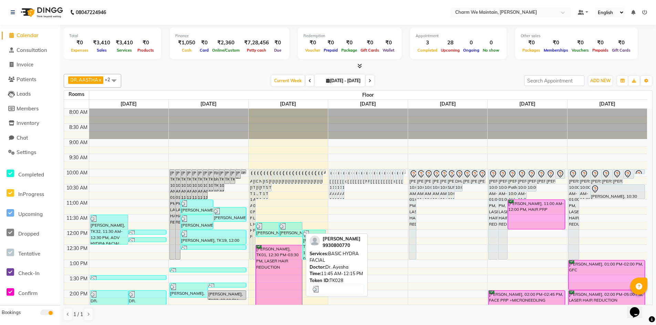
click at [287, 227] on div at bounding box center [291, 226] width 22 height 7
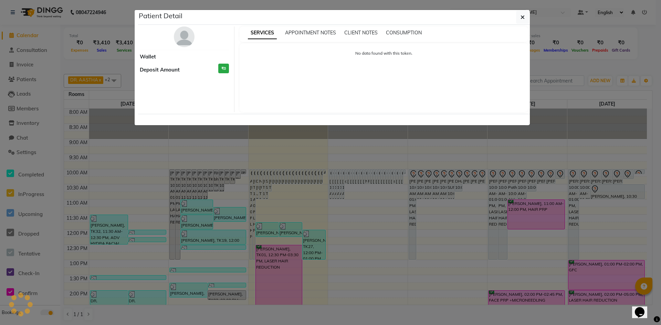
select select "3"
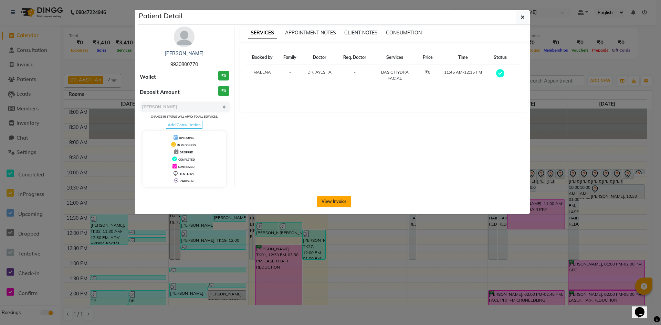
click at [339, 203] on button "View Invoice" at bounding box center [334, 201] width 34 height 11
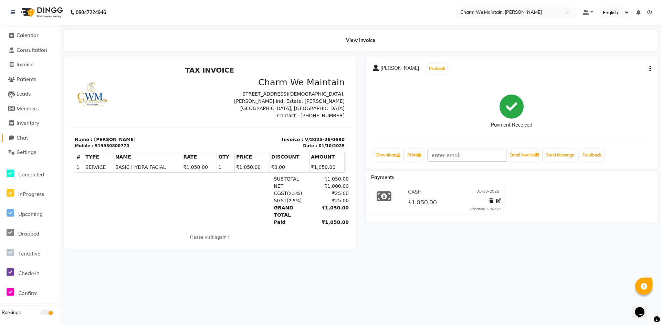
click at [28, 140] on span "Chat" at bounding box center [22, 138] width 11 height 7
select select "100"
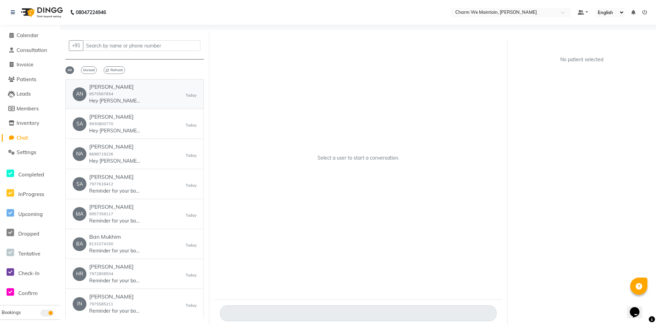
click at [162, 97] on div "AN [PERSON_NAME] 9570567654 Hey [PERSON_NAME], 😊 Just a quick reminder—your app…" at bounding box center [135, 94] width 124 height 21
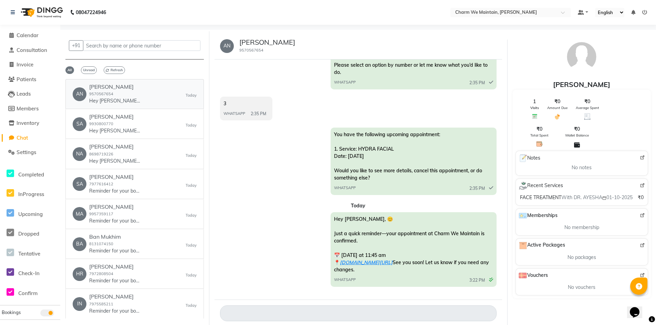
scroll to position [1946, 0]
click at [21, 35] on span "Calendar" at bounding box center [28, 35] width 22 height 7
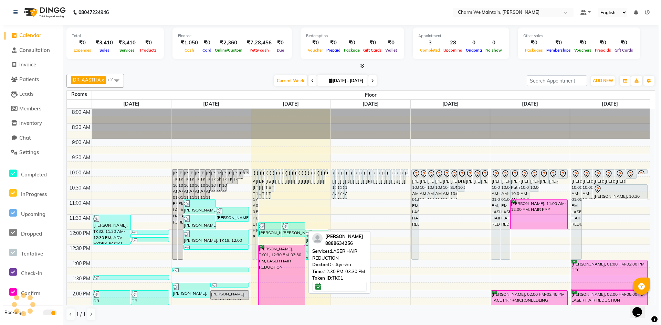
scroll to position [103, 0]
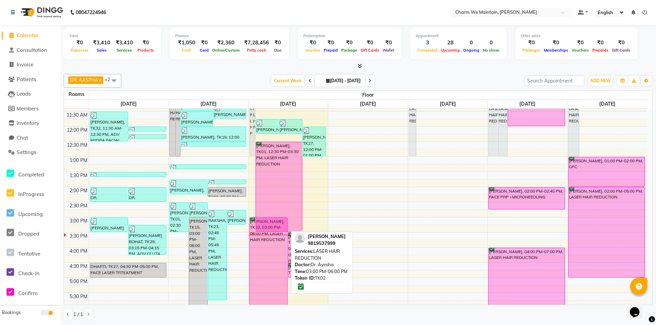
click at [266, 252] on div "[PERSON_NAME], TK02, 03:00 PM-06:00 PM, LASER HAIR REDUCTION" at bounding box center [269, 263] width 38 height 90
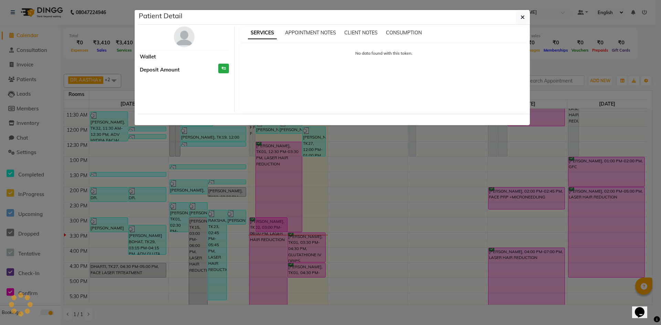
select select "6"
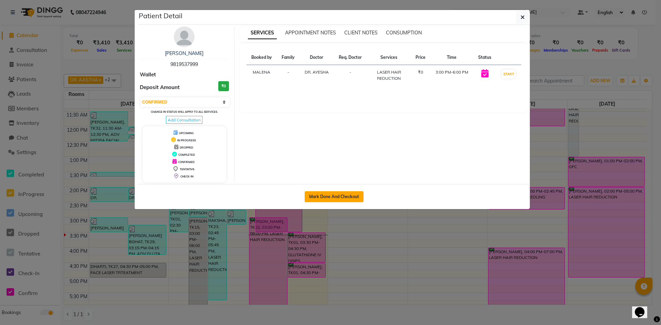
click at [331, 196] on button "Mark Done And Checkout" at bounding box center [334, 197] width 59 height 11
select select "service"
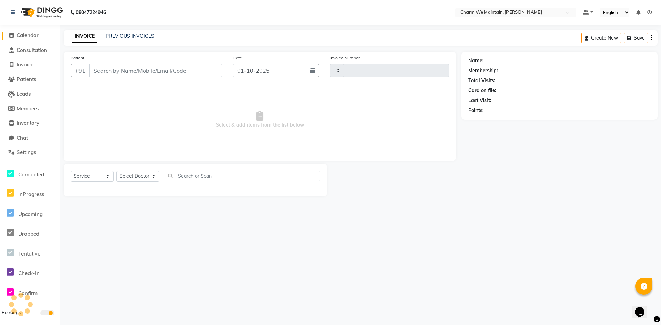
type input "0692"
select select "8618"
type input "9819537999"
select select "86210"
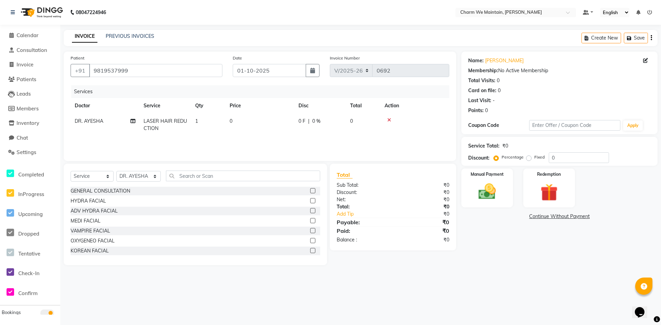
click at [225, 123] on td "1" at bounding box center [208, 125] width 34 height 23
select select "86210"
click at [283, 121] on input "0" at bounding box center [292, 123] width 61 height 11
type input "1500"
click at [486, 188] on img at bounding box center [488, 192] width 30 height 21
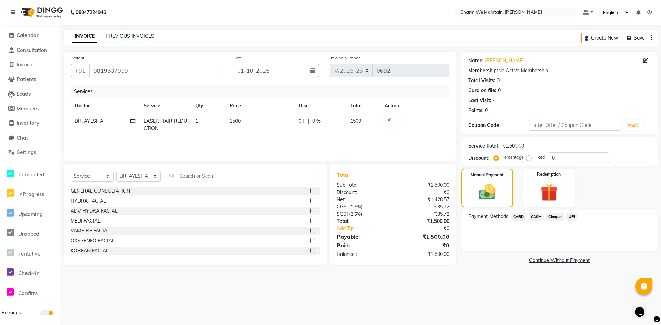
click at [574, 219] on span "UPI" at bounding box center [572, 217] width 11 height 8
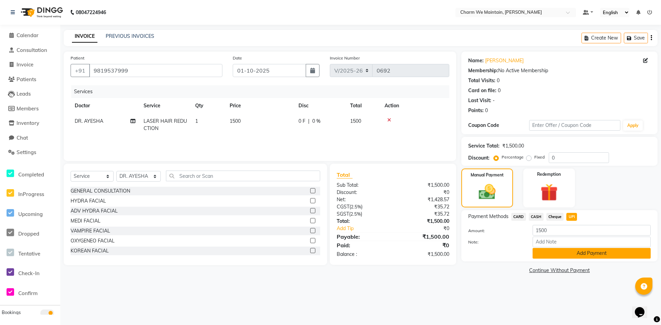
click at [575, 256] on button "Add Payment" at bounding box center [592, 253] width 118 height 11
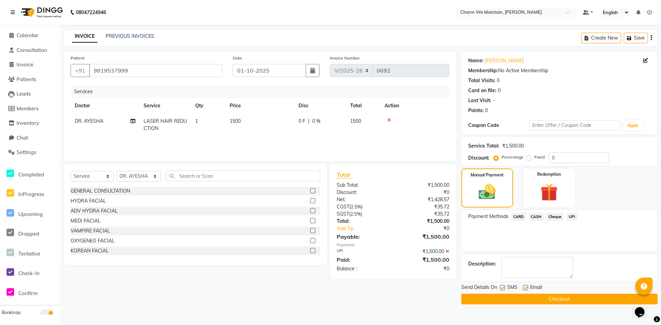
click at [553, 300] on button "Checkout" at bounding box center [560, 299] width 196 height 11
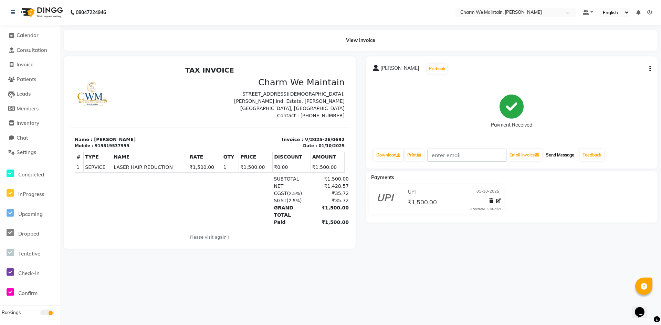
click at [561, 155] on button "Send Message" at bounding box center [561, 155] width 34 height 12
drag, startPoint x: 124, startPoint y: 145, endPoint x: 94, endPoint y: 147, distance: 30.0
click at [94, 147] on div "Mobile : 919819537999" at bounding box center [140, 146] width 131 height 6
copy div "19819537999"
click at [392, 155] on link "Download" at bounding box center [389, 155] width 30 height 12
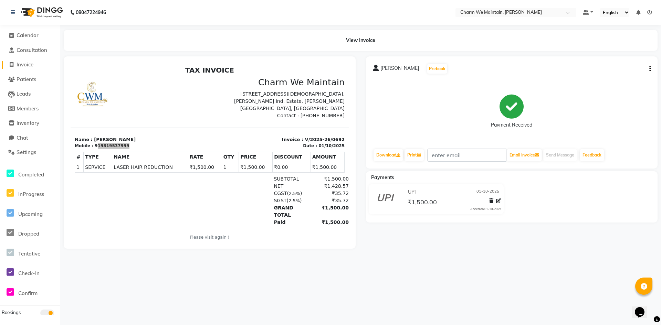
click at [28, 64] on span "Invoice" at bounding box center [25, 64] width 17 height 7
select select "service"
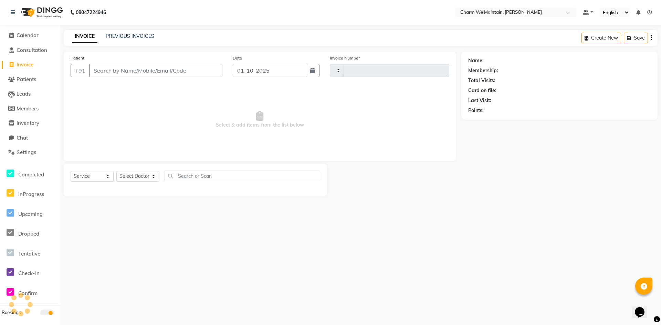
type input "0693"
select select "8618"
click at [122, 34] on link "PREVIOUS INVOICES" at bounding box center [130, 36] width 49 height 6
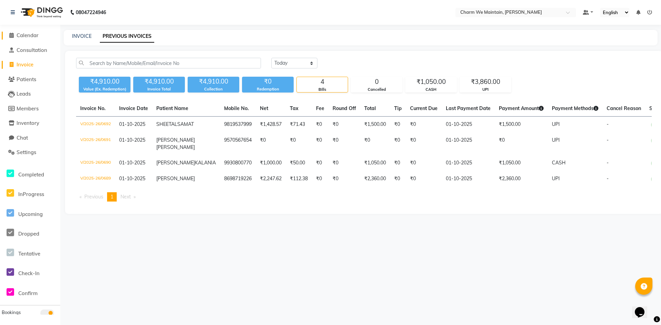
click at [37, 37] on span "Calendar" at bounding box center [28, 35] width 22 height 7
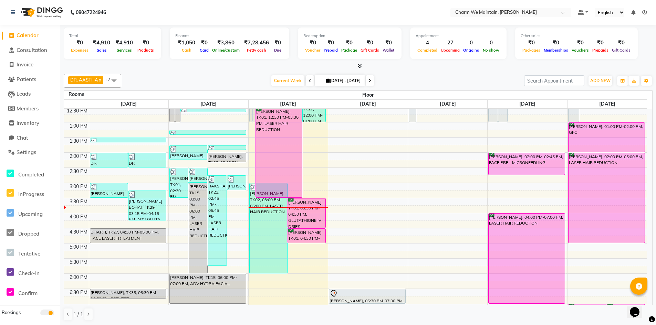
scroll to position [103, 0]
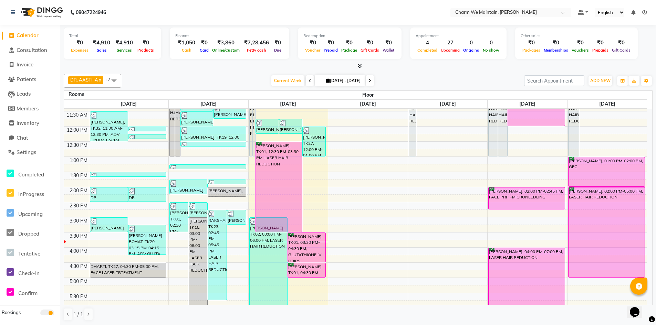
click at [384, 131] on div "8:00 AM 8:30 AM 9:00 AM 9:30 AM 10:00 AM 10:30 AM 11:00 AM 11:30 AM 12:00 PM 12…" at bounding box center [355, 233] width 583 height 454
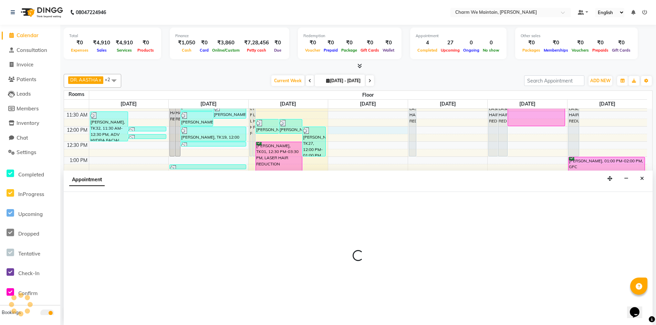
scroll to position [0, 0]
select select "720"
select select "tentative"
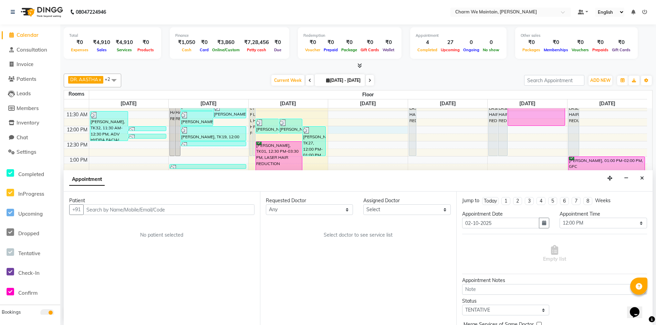
click at [180, 213] on input "text" at bounding box center [168, 210] width 171 height 11
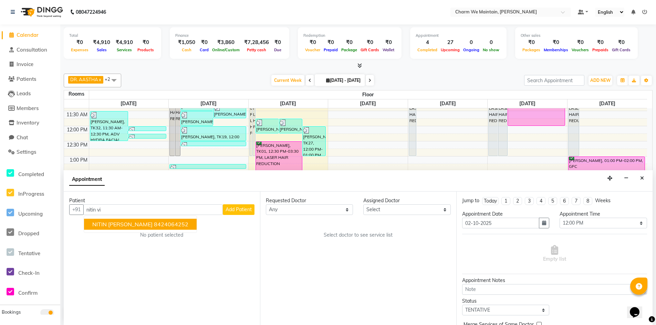
click at [149, 225] on span "NITIN [PERSON_NAME]" at bounding box center [122, 224] width 60 height 7
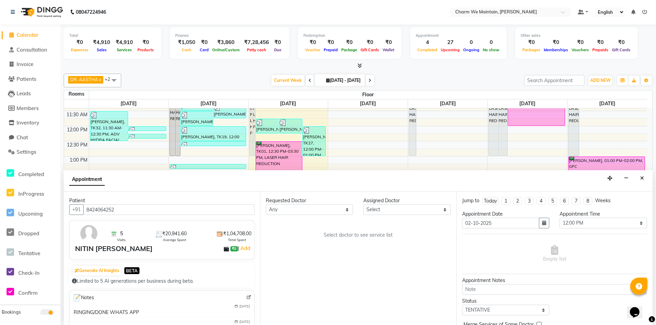
type input "8424064252"
click at [410, 207] on select "Select DR. AYESHA DR. [GEOGRAPHIC_DATA]" at bounding box center [406, 210] width 87 height 11
select select "86212"
click at [363, 205] on select "Select DR. AYESHA DR. [GEOGRAPHIC_DATA]" at bounding box center [406, 210] width 87 height 11
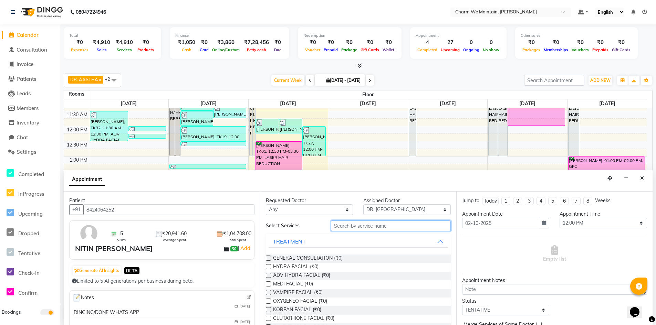
click at [387, 229] on input "text" at bounding box center [391, 226] width 120 height 11
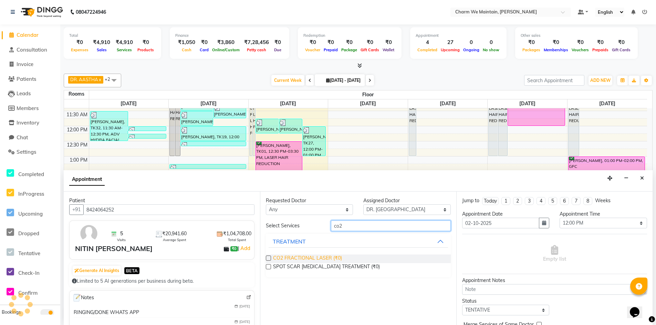
type input "co2"
click at [311, 263] on span "CO2 FRACTIONAL LASER (₹0)" at bounding box center [307, 259] width 69 height 9
checkbox input "true"
select select "4343"
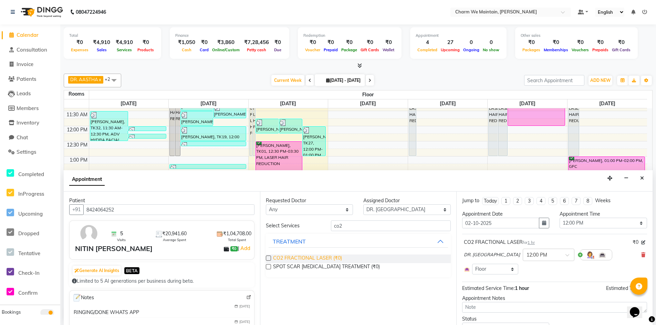
checkbox input "false"
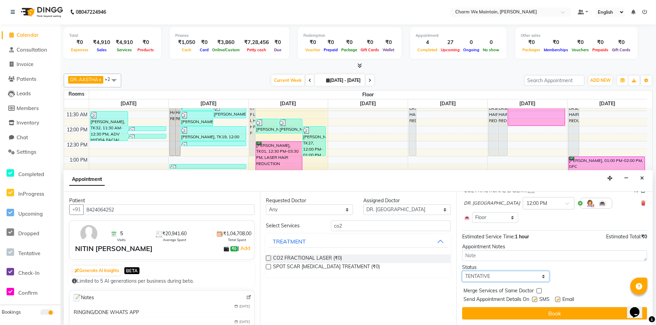
click at [529, 275] on select "Select TENTATIVE CONFIRM UPCOMING" at bounding box center [505, 276] width 87 height 11
select select "confirm booking"
click at [462, 271] on select "Select TENTATIVE CONFIRM UPCOMING" at bounding box center [505, 276] width 87 height 11
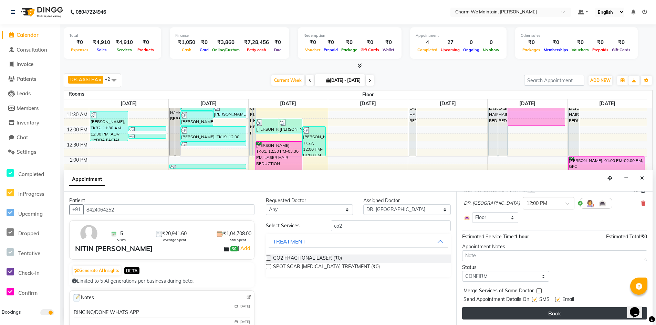
click at [557, 315] on button "Book" at bounding box center [554, 314] width 185 height 12
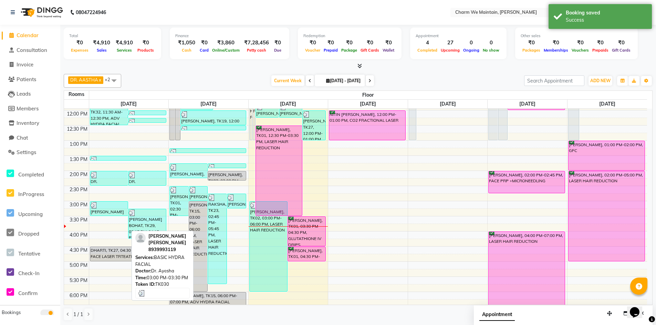
scroll to position [138, 0]
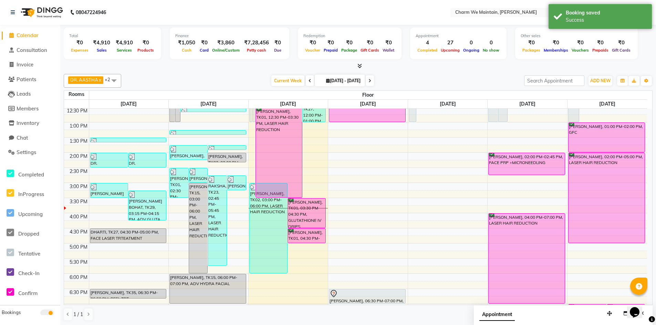
click at [356, 216] on div "8:00 AM 8:30 AM 9:00 AM 9:30 AM 10:00 AM 10:30 AM 11:00 AM 11:30 AM 12:00 PM 12…" at bounding box center [355, 198] width 583 height 454
select select "tentative"
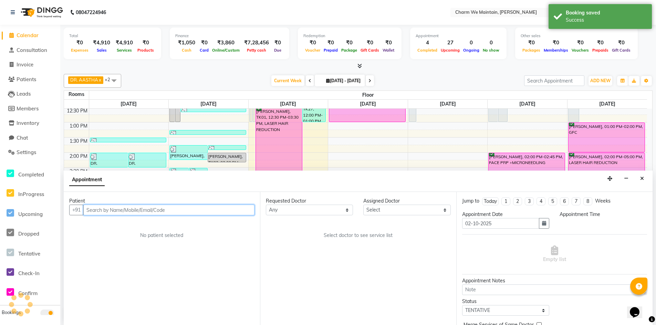
scroll to position [0, 0]
select select "960"
click at [219, 208] on input "text" at bounding box center [168, 210] width 171 height 11
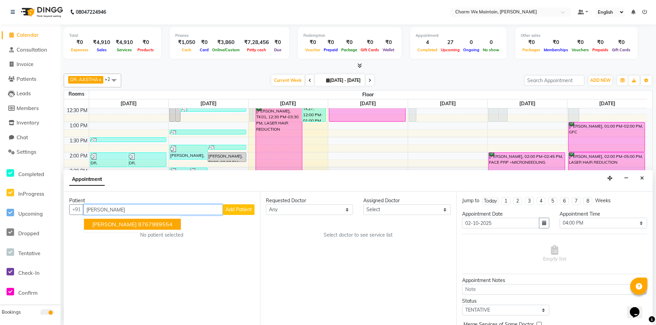
click at [149, 223] on ngb-highlight "8767989554" at bounding box center [155, 224] width 34 height 7
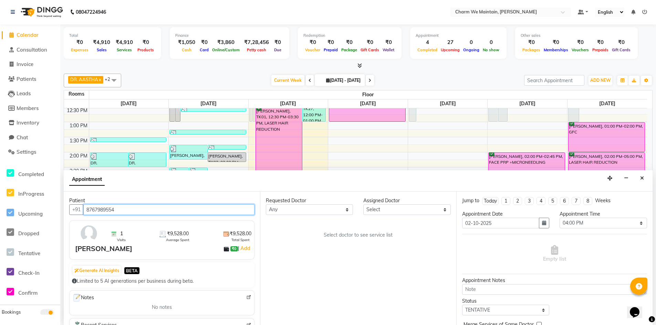
type input "8767989554"
click at [404, 211] on select "Select DR. AYESHA DR. [GEOGRAPHIC_DATA]" at bounding box center [406, 210] width 87 height 11
select select "86212"
click at [363, 205] on select "Select DR. AYESHA DR. [GEOGRAPHIC_DATA]" at bounding box center [406, 210] width 87 height 11
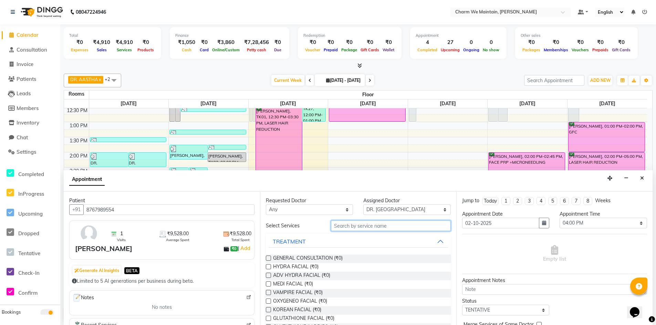
click at [375, 228] on input "text" at bounding box center [391, 226] width 120 height 11
type input "pee"
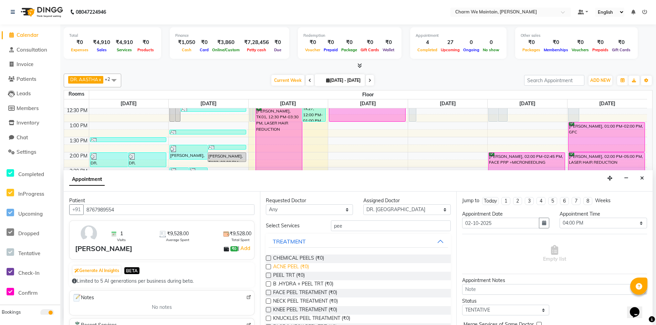
click at [287, 265] on span "ACNE PEEL (₹0)" at bounding box center [291, 267] width 36 height 9
checkbox input "true"
select select "4343"
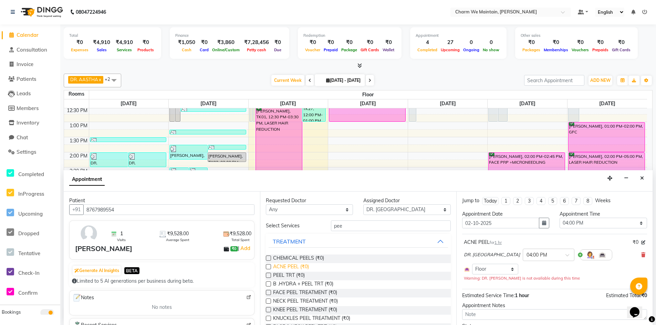
checkbox input "false"
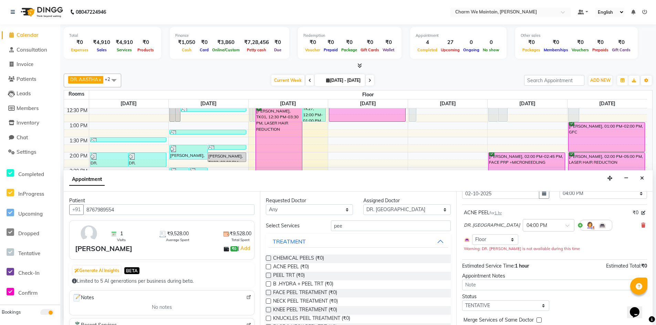
scroll to position [59, 0]
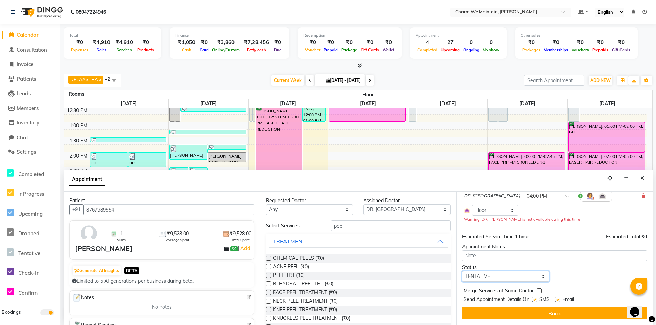
click at [531, 274] on select "Select TENTATIVE CONFIRM UPCOMING" at bounding box center [505, 276] width 87 height 11
select select "confirm booking"
click at [462, 271] on select "Select TENTATIVE CONFIRM UPCOMING" at bounding box center [505, 276] width 87 height 11
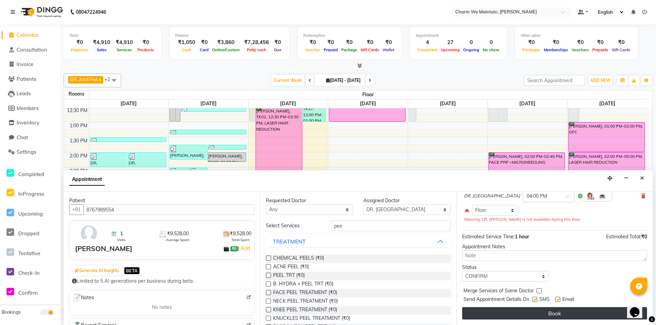
click at [557, 308] on button "Book" at bounding box center [554, 314] width 185 height 12
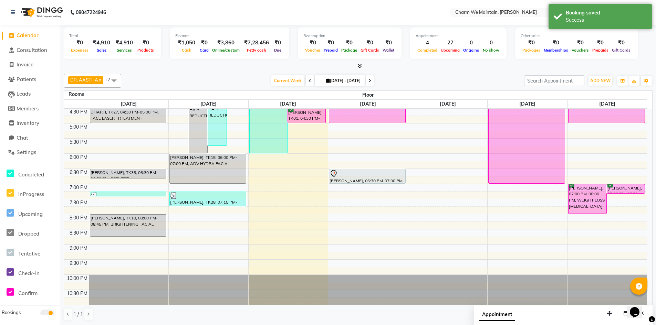
scroll to position [224, 0]
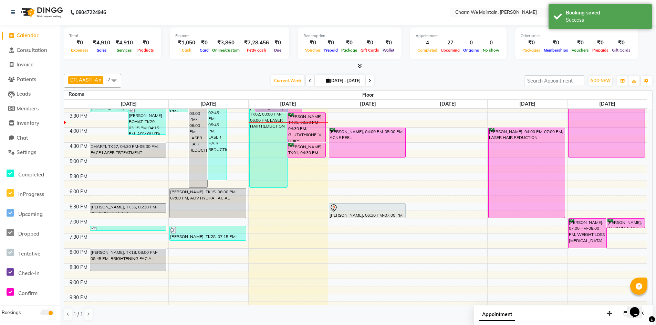
click at [327, 146] on div "8:00 AM 8:30 AM 9:00 AM 9:30 AM 10:00 AM 10:30 AM 11:00 AM 11:30 AM 12:00 PM 12…" at bounding box center [355, 112] width 583 height 454
select select "tentative"
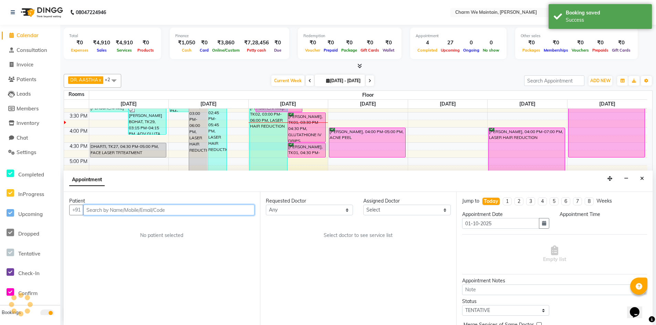
select select "990"
click at [141, 208] on input "text" at bounding box center [168, 210] width 171 height 11
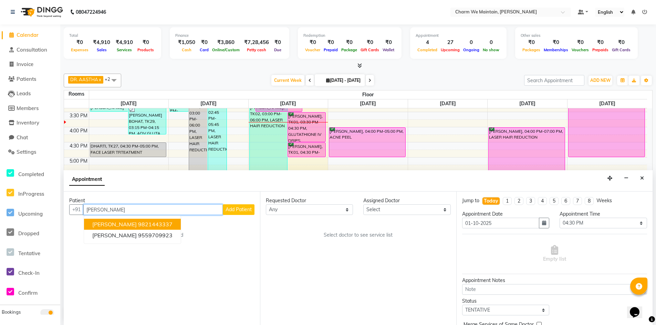
click at [138, 227] on ngb-highlight "9821443337" at bounding box center [155, 224] width 34 height 7
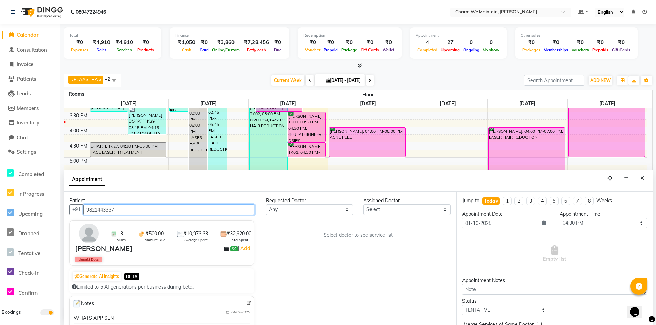
type input "9821443337"
click at [392, 205] on select "Select DR. AYESHA DR. [GEOGRAPHIC_DATA]" at bounding box center [406, 210] width 87 height 11
select select "86210"
click at [363, 205] on select "Select DR. AYESHA DR. [GEOGRAPHIC_DATA]" at bounding box center [406, 210] width 87 height 11
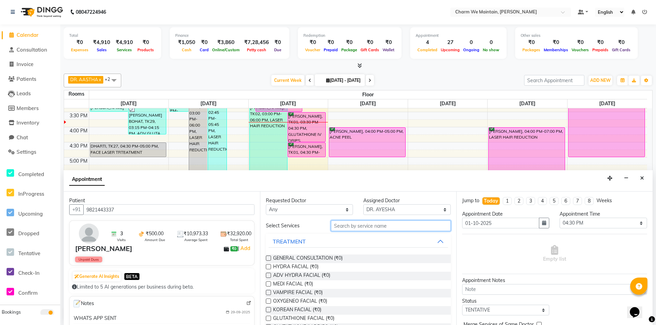
click at [392, 225] on input "text" at bounding box center [391, 226] width 120 height 11
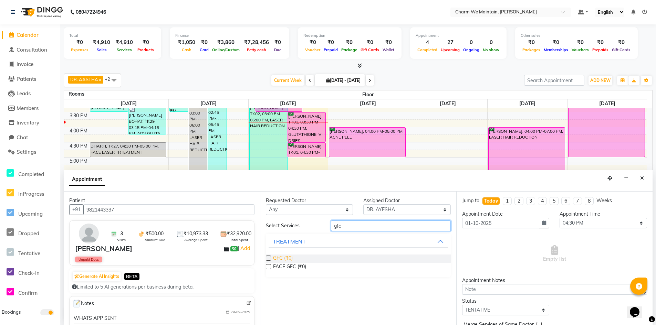
type input "gfc"
click at [281, 260] on span "GFC (₹0)" at bounding box center [283, 259] width 20 height 9
checkbox input "true"
select select "4343"
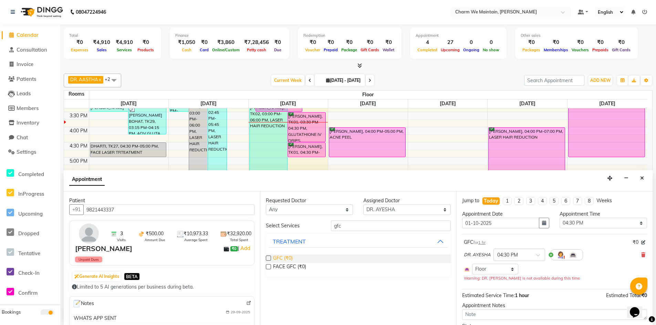
checkbox input "false"
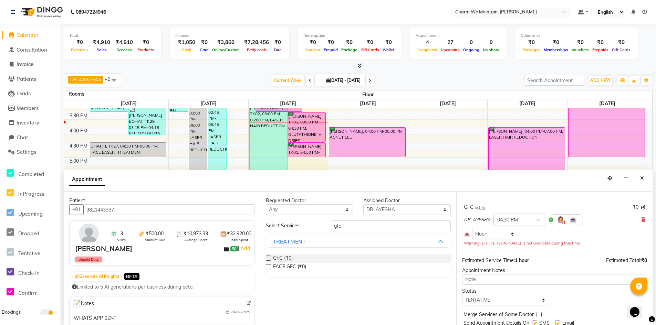
scroll to position [59, 0]
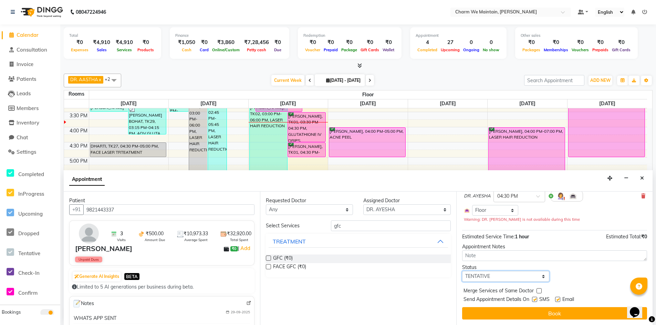
click at [504, 275] on select "Select TENTATIVE CONFIRM CHECK-IN UPCOMING" at bounding box center [505, 276] width 87 height 11
click at [462, 271] on select "Select TENTATIVE CONFIRM CHECK-IN UPCOMING" at bounding box center [505, 276] width 87 height 11
click at [501, 277] on select "Select TENTATIVE CONFIRM CHECK-IN UPCOMING" at bounding box center [505, 276] width 87 height 11
select select "confirm booking"
click at [462, 271] on select "Select TENTATIVE CONFIRM CHECK-IN UPCOMING" at bounding box center [505, 276] width 87 height 11
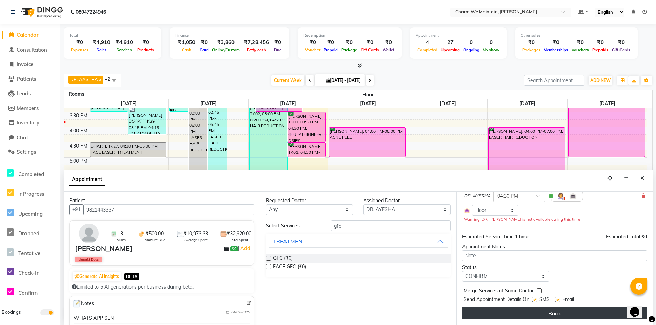
click at [536, 314] on button "Book" at bounding box center [554, 314] width 185 height 12
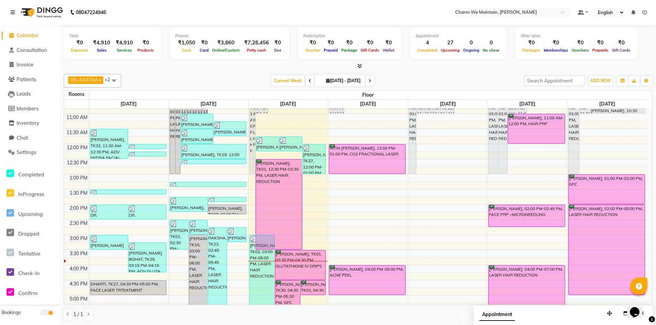
scroll to position [120, 0]
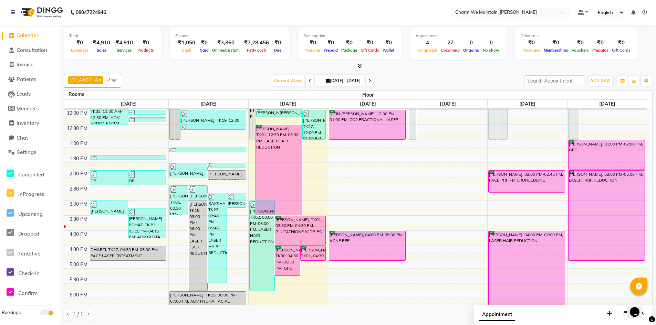
click at [407, 237] on div "8:00 AM 8:30 AM 9:00 AM 9:30 AM 10:00 AM 10:30 AM 11:00 AM 11:30 AM 12:00 PM 12…" at bounding box center [355, 216] width 583 height 454
select select "960"
select select "tentative"
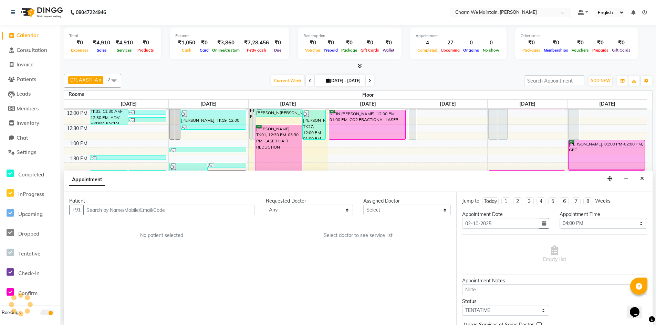
scroll to position [0, 0]
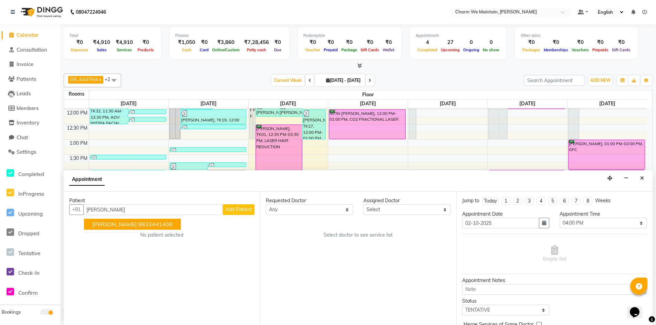
click at [153, 224] on ngb-highlight "9833441408" at bounding box center [155, 224] width 34 height 7
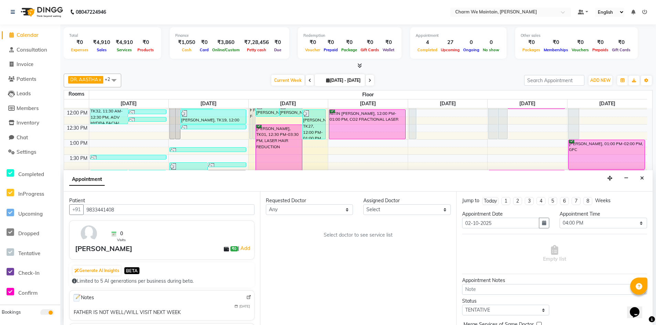
type input "9833441408"
click at [382, 209] on select "Select DR. AYESHA DR. [GEOGRAPHIC_DATA]" at bounding box center [406, 210] width 87 height 11
select select "86210"
click at [363, 205] on select "Select DR. AYESHA DR. [GEOGRAPHIC_DATA]" at bounding box center [406, 210] width 87 height 11
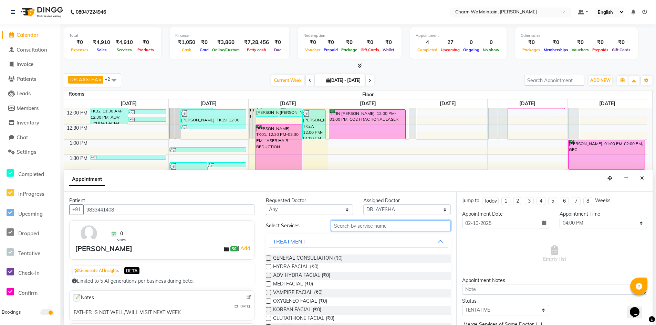
click at [379, 221] on input "text" at bounding box center [391, 226] width 120 height 11
type input "laser"
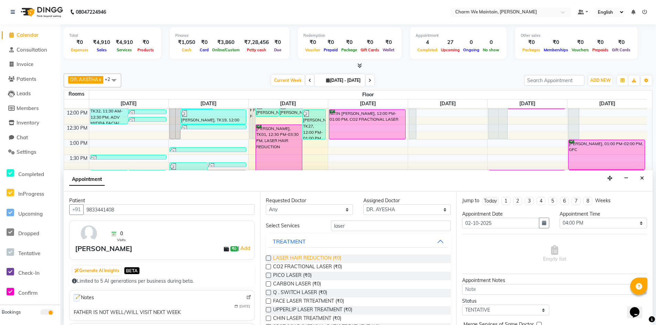
click at [301, 260] on span "LASER HAIR REDUCTION (₹0)" at bounding box center [307, 259] width 68 height 9
checkbox input "true"
select select "4343"
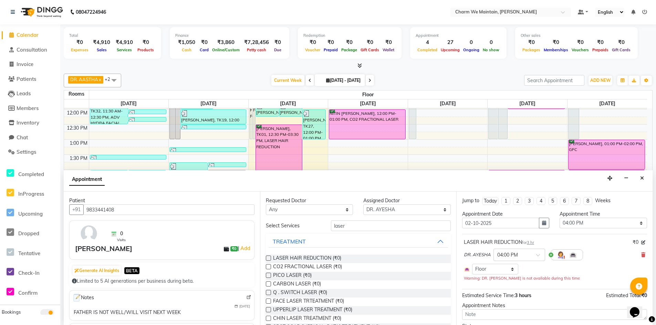
checkbox input "false"
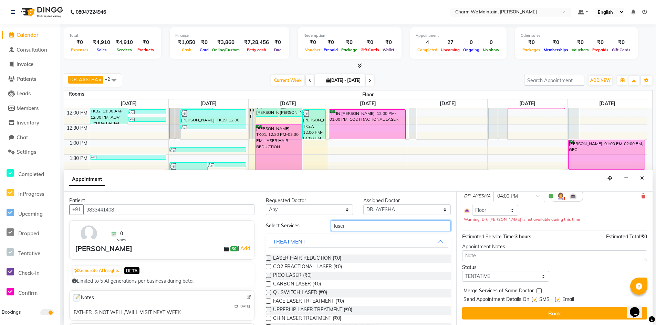
click at [368, 229] on input "laser" at bounding box center [391, 226] width 120 height 11
type input "l"
type input "hydra"
click at [298, 268] on span "ADV HYDRA FACIAL (₹0)" at bounding box center [301, 267] width 57 height 9
checkbox input "true"
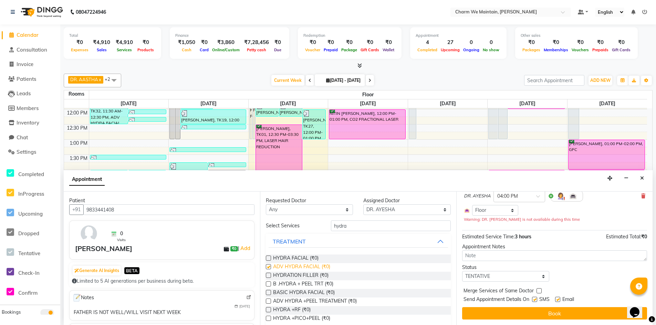
select select "4343"
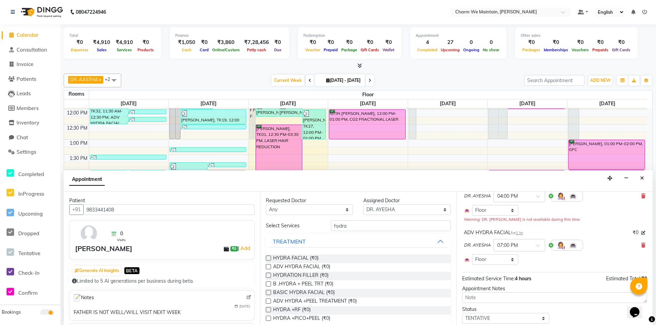
checkbox input "false"
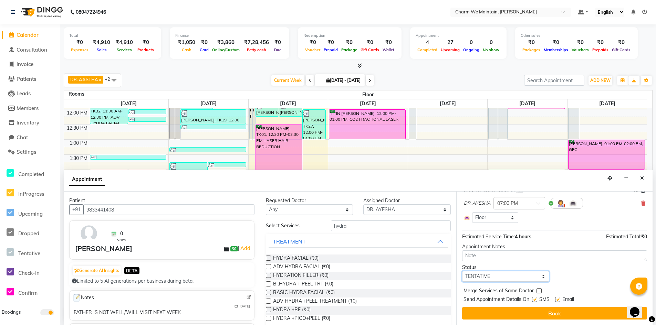
click at [522, 275] on select "Select TENTATIVE CONFIRM UPCOMING" at bounding box center [505, 276] width 87 height 11
select select "confirm booking"
click at [462, 271] on select "Select TENTATIVE CONFIRM UPCOMING" at bounding box center [505, 276] width 87 height 11
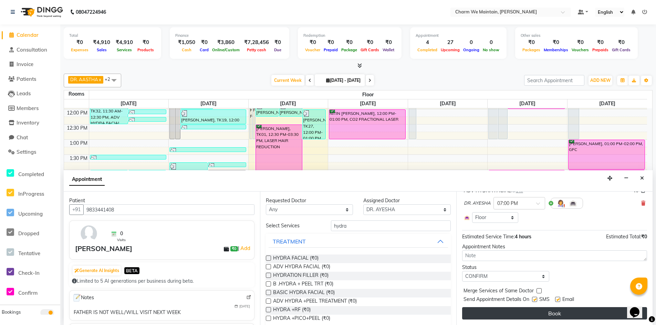
click at [586, 312] on button "Book" at bounding box center [554, 314] width 185 height 12
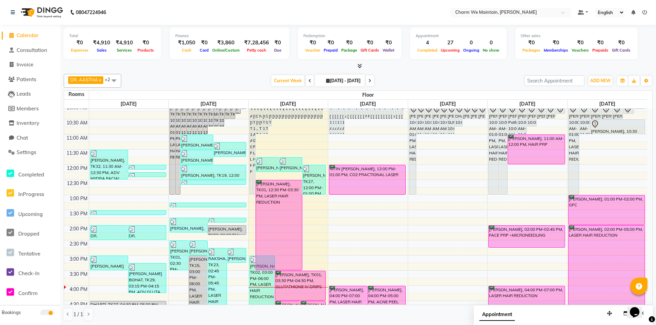
scroll to position [0, 0]
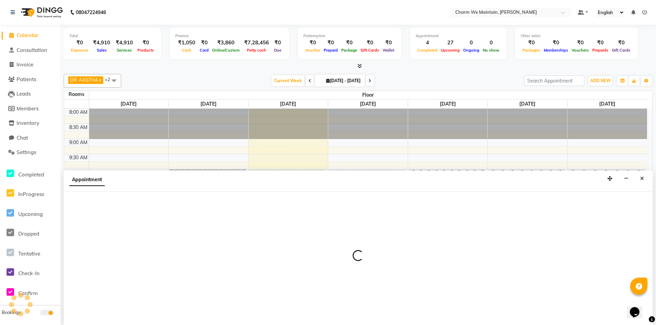
scroll to position [0, 0]
select select "tentative"
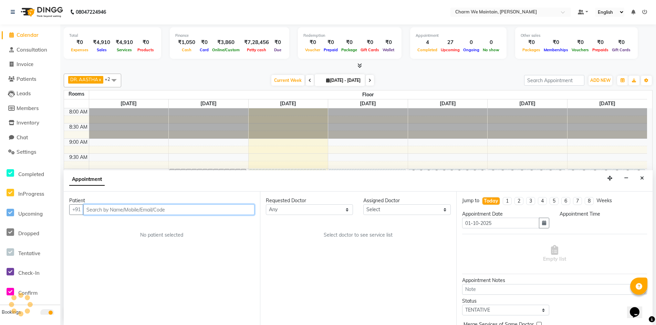
select select "675"
click at [165, 210] on input "text" at bounding box center [168, 210] width 171 height 11
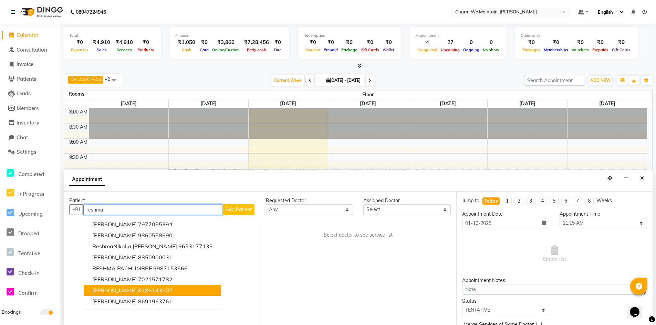
click at [127, 287] on span "[PERSON_NAME]" at bounding box center [114, 290] width 44 height 7
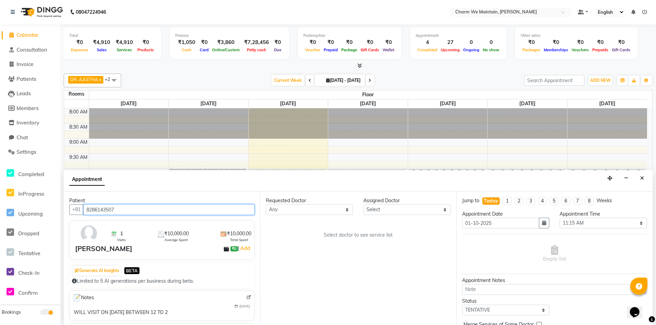
type input "8286143507"
click at [422, 211] on select "Select DR. AYESHA DR. [GEOGRAPHIC_DATA]" at bounding box center [406, 210] width 87 height 11
select select "86212"
click at [363, 205] on select "Select DR. AYESHA DR. [GEOGRAPHIC_DATA]" at bounding box center [406, 210] width 87 height 11
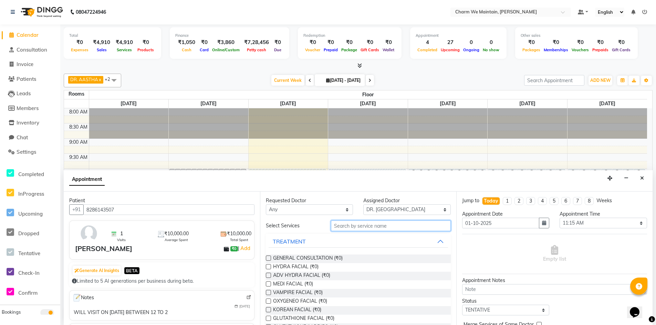
click at [388, 230] on input "text" at bounding box center [391, 226] width 120 height 11
click at [358, 227] on input "text" at bounding box center [391, 226] width 120 height 11
